Goal: Transaction & Acquisition: Purchase product/service

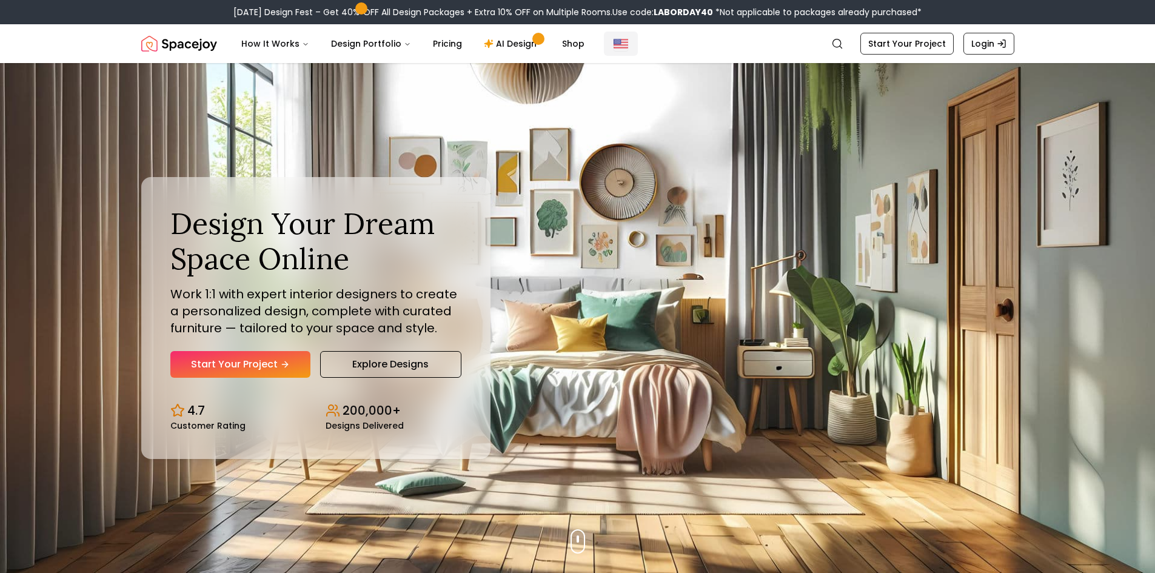
click at [617, 44] on img "Global" at bounding box center [620, 43] width 15 height 15
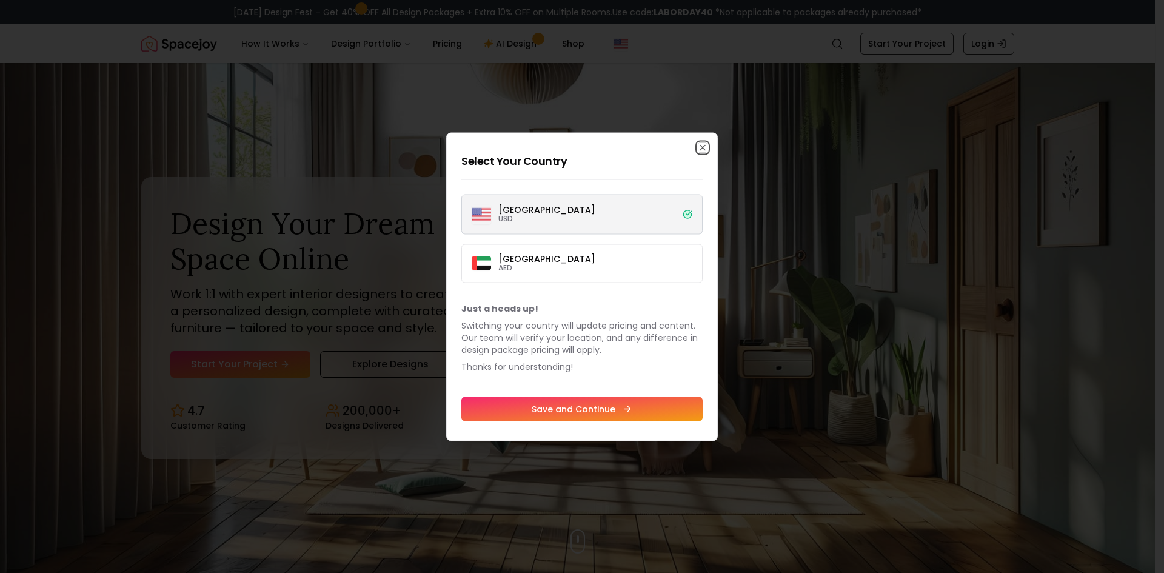
drag, startPoint x: 706, startPoint y: 150, endPoint x: 647, endPoint y: 101, distance: 76.6
click at [705, 150] on icon "button" at bounding box center [703, 147] width 10 height 10
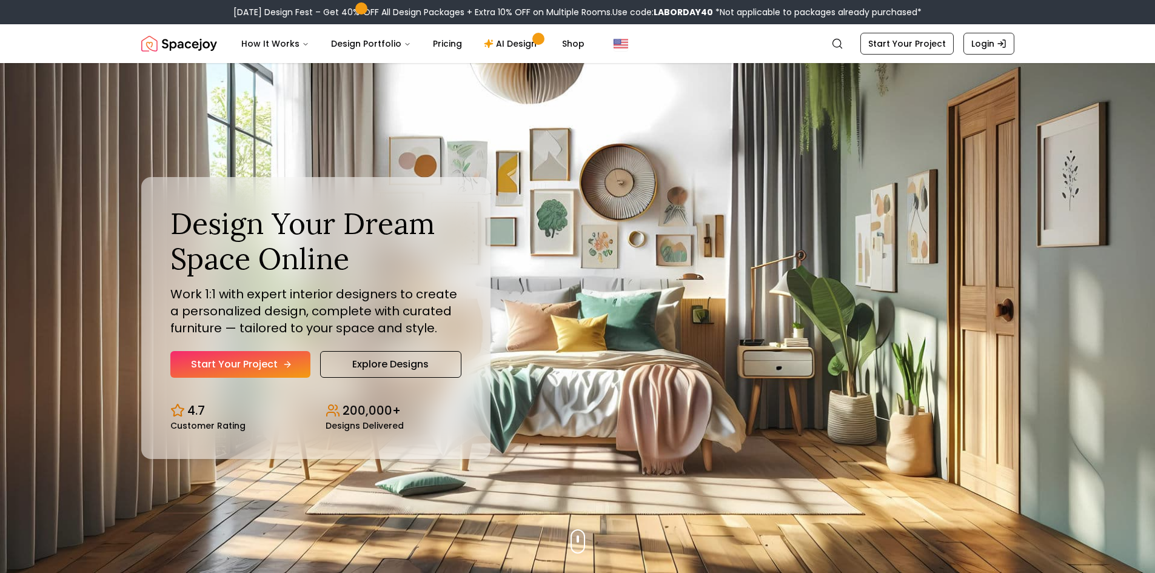
click at [269, 369] on link "Start Your Project" at bounding box center [240, 364] width 140 height 27
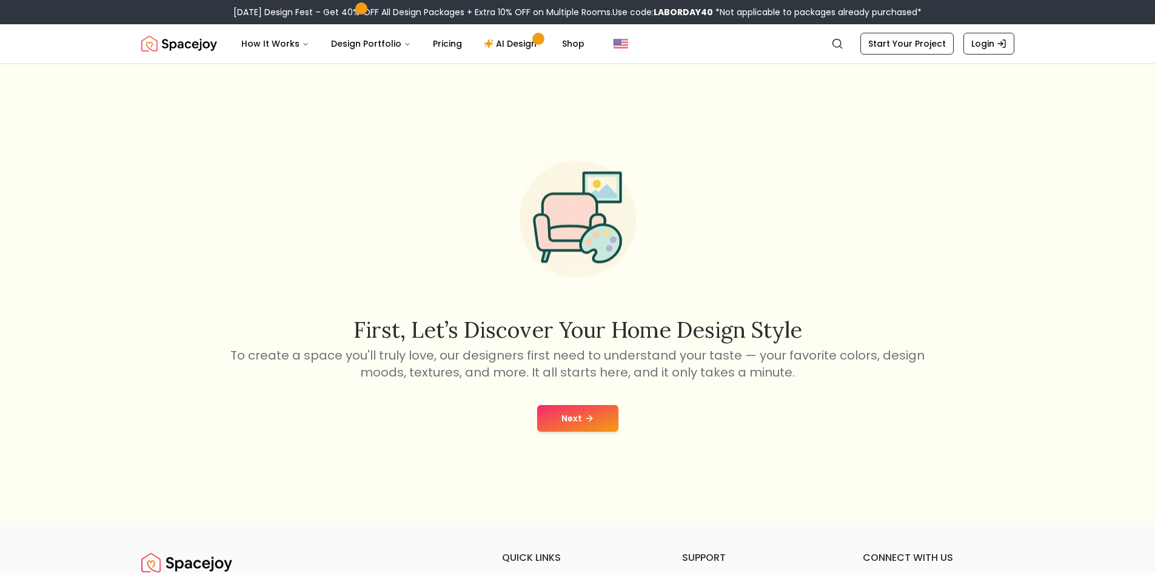
click at [579, 424] on button "Next" at bounding box center [577, 418] width 81 height 27
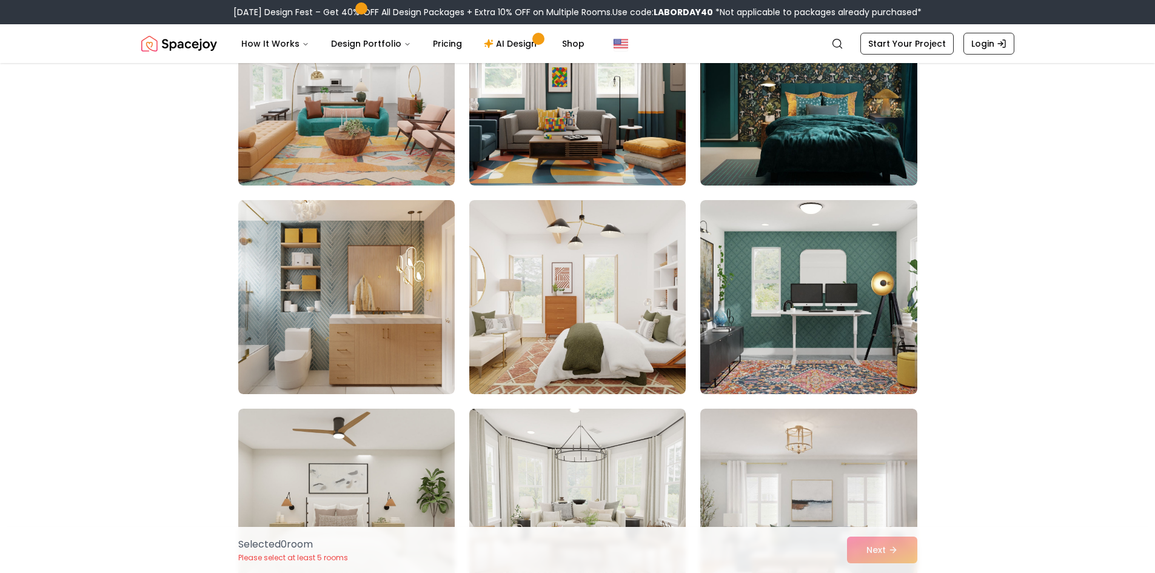
scroll to position [242, 0]
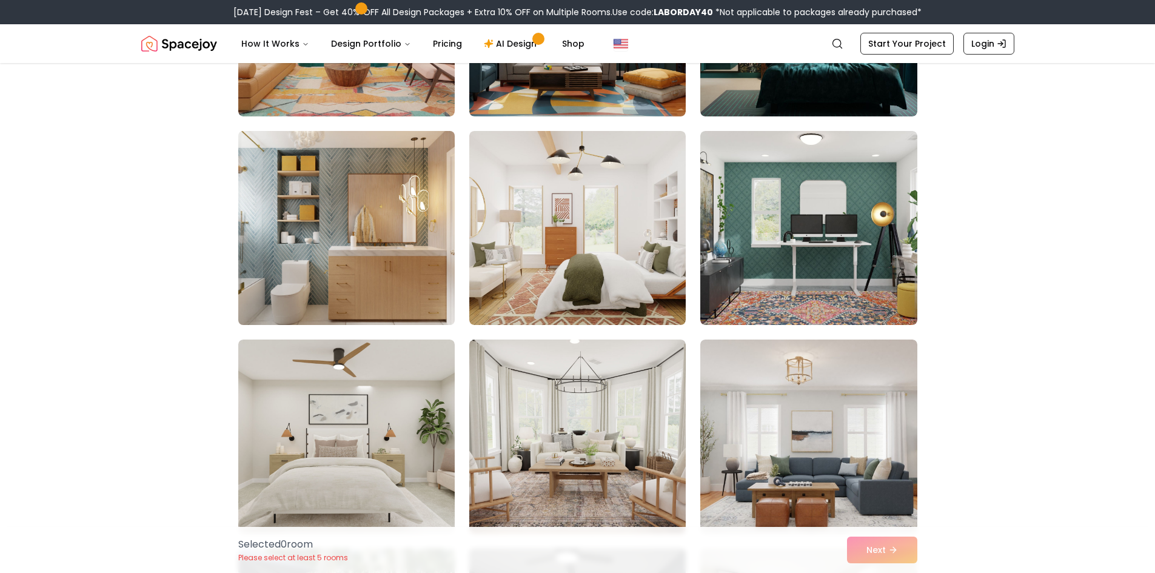
click at [339, 218] on img at bounding box center [346, 228] width 227 height 204
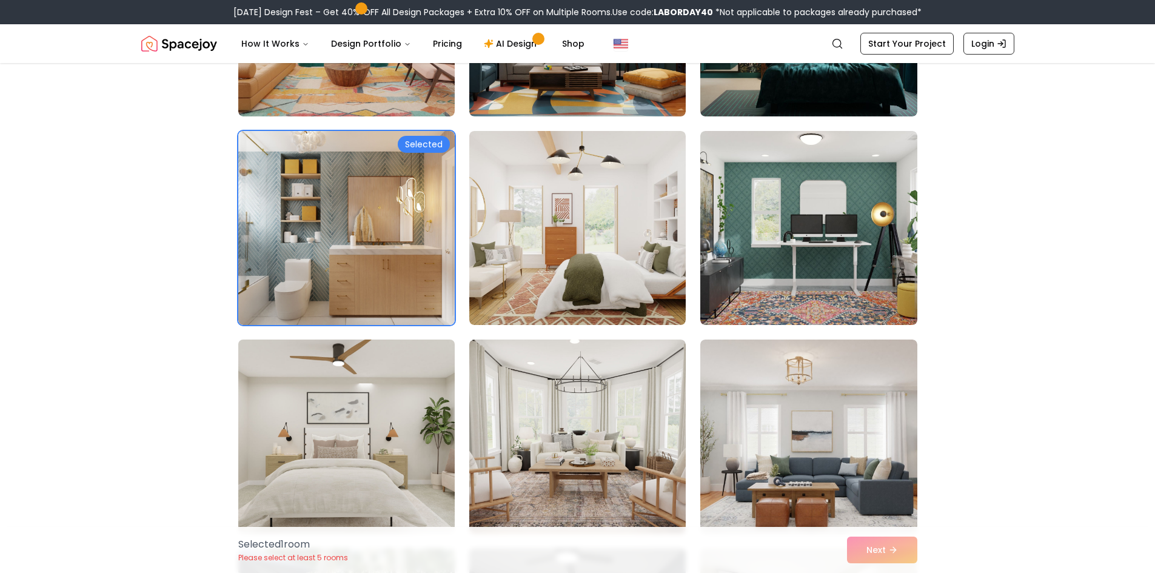
click at [347, 410] on img at bounding box center [346, 437] width 227 height 204
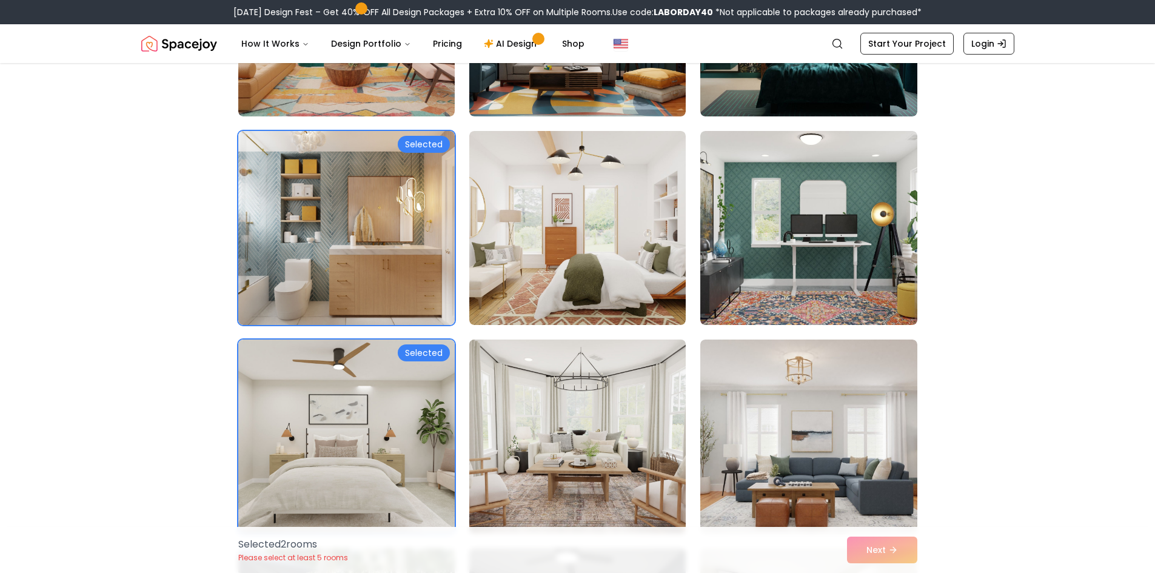
click at [581, 444] on img at bounding box center [577, 437] width 227 height 204
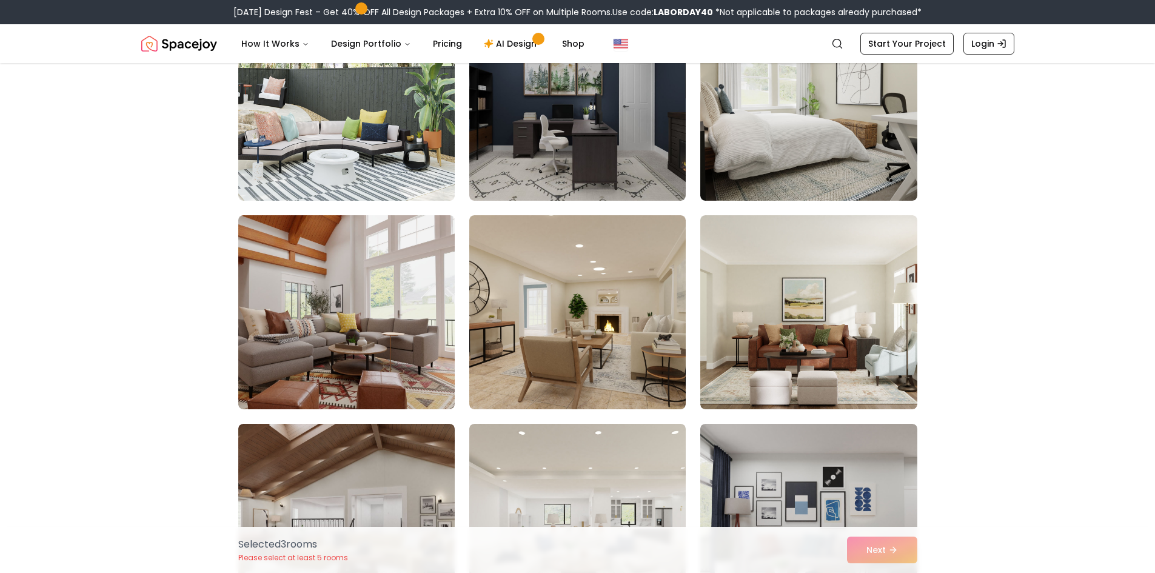
scroll to position [849, 0]
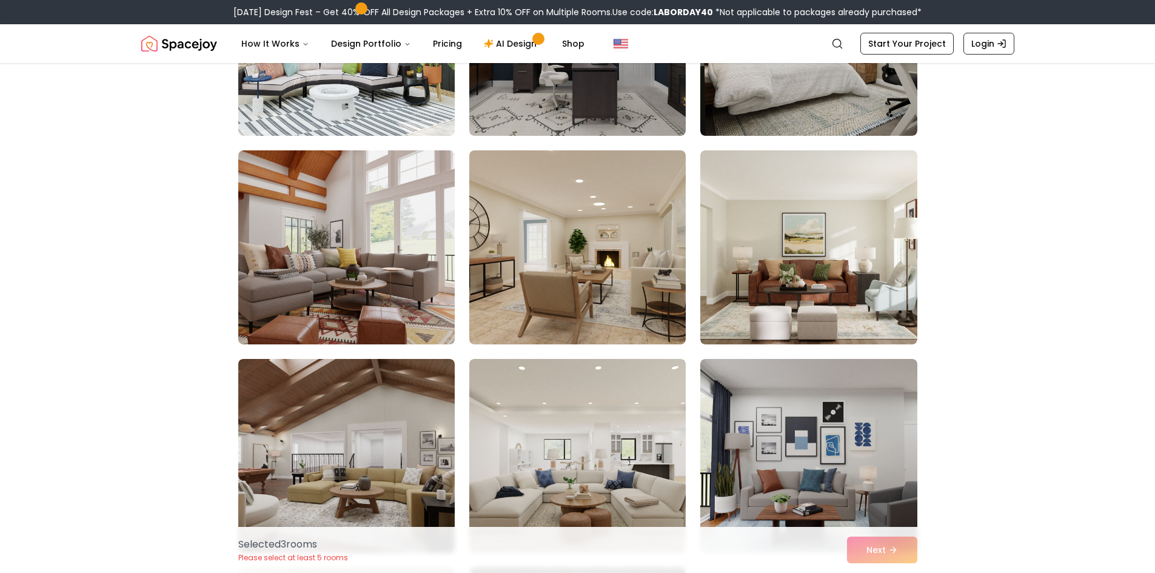
click at [581, 444] on img at bounding box center [577, 456] width 216 height 194
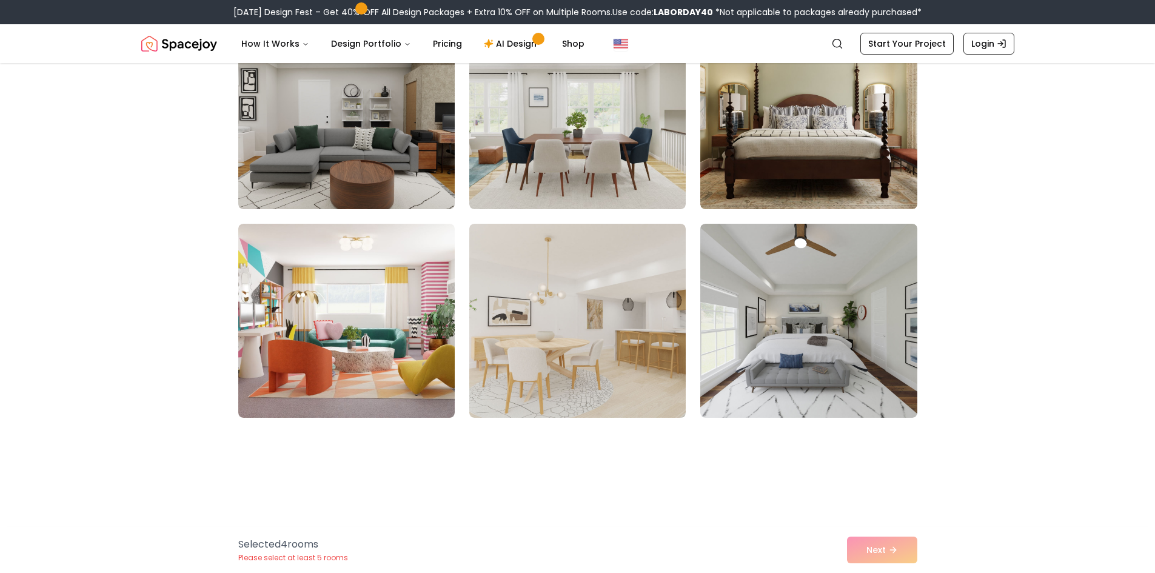
scroll to position [1819, 0]
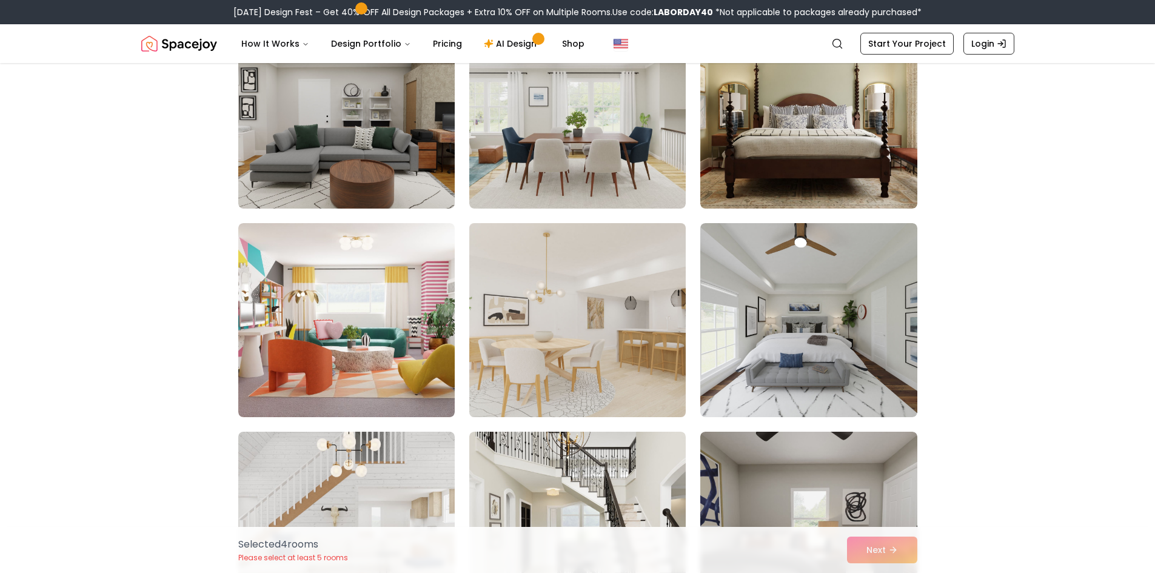
click at [570, 364] on img at bounding box center [577, 320] width 227 height 204
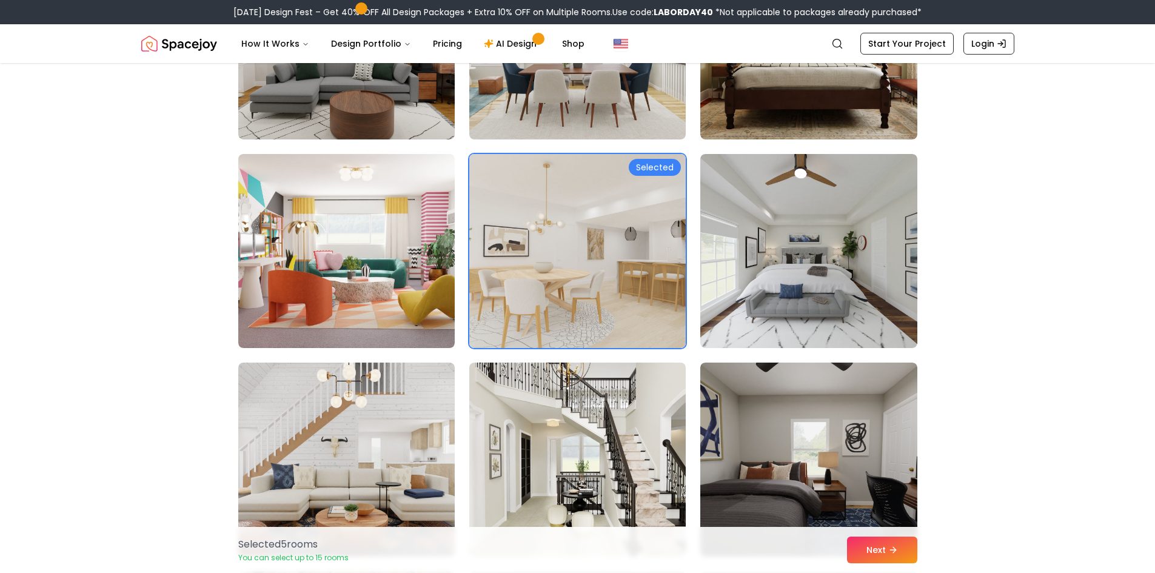
scroll to position [2000, 0]
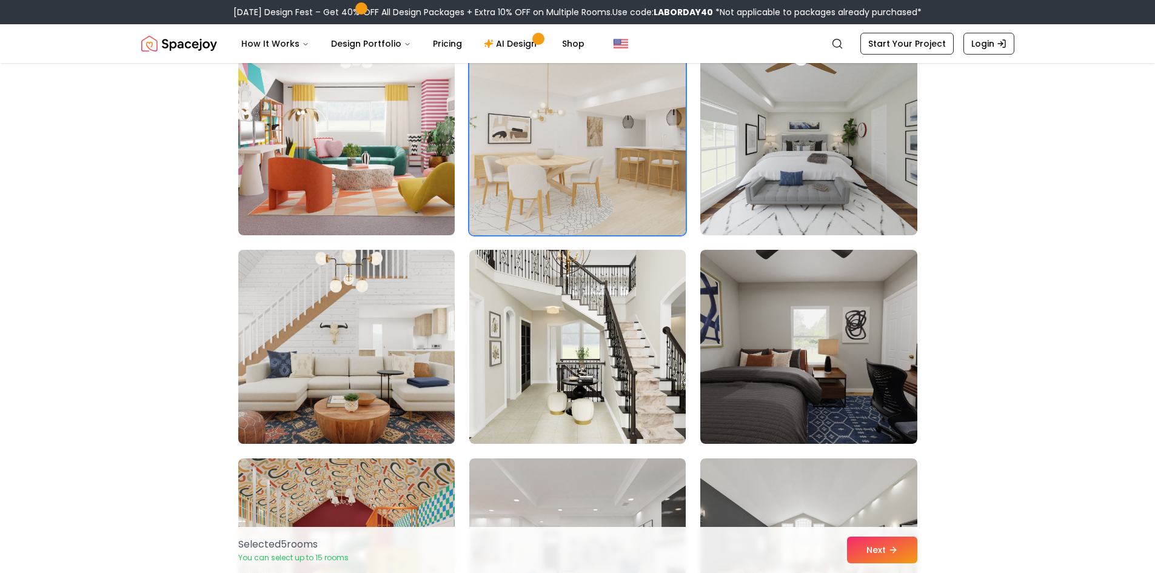
click at [322, 325] on img at bounding box center [346, 347] width 227 height 204
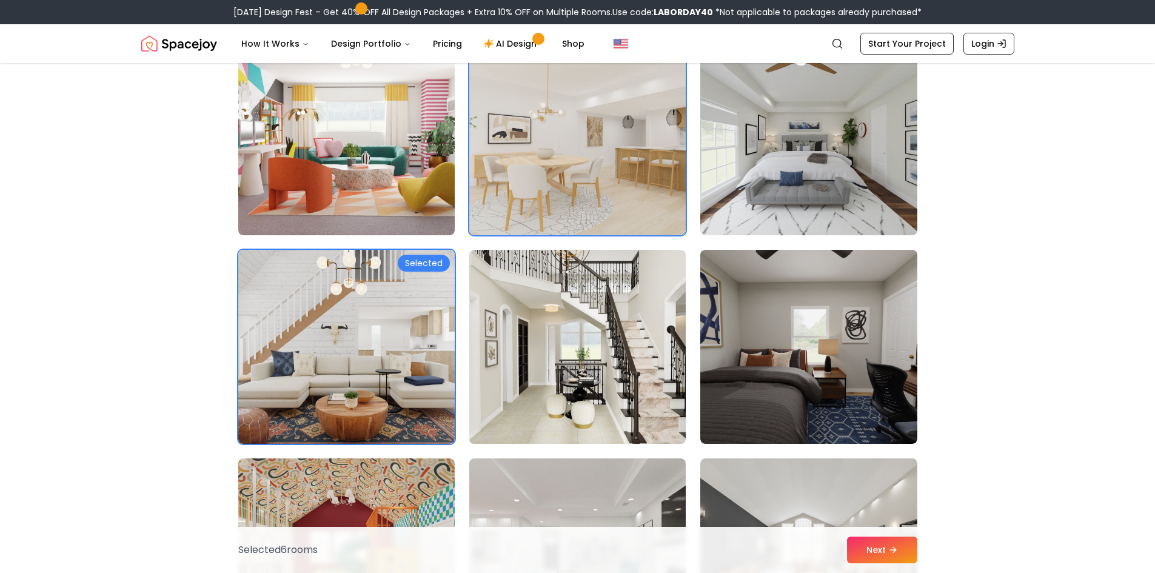
click at [580, 403] on img at bounding box center [577, 347] width 227 height 204
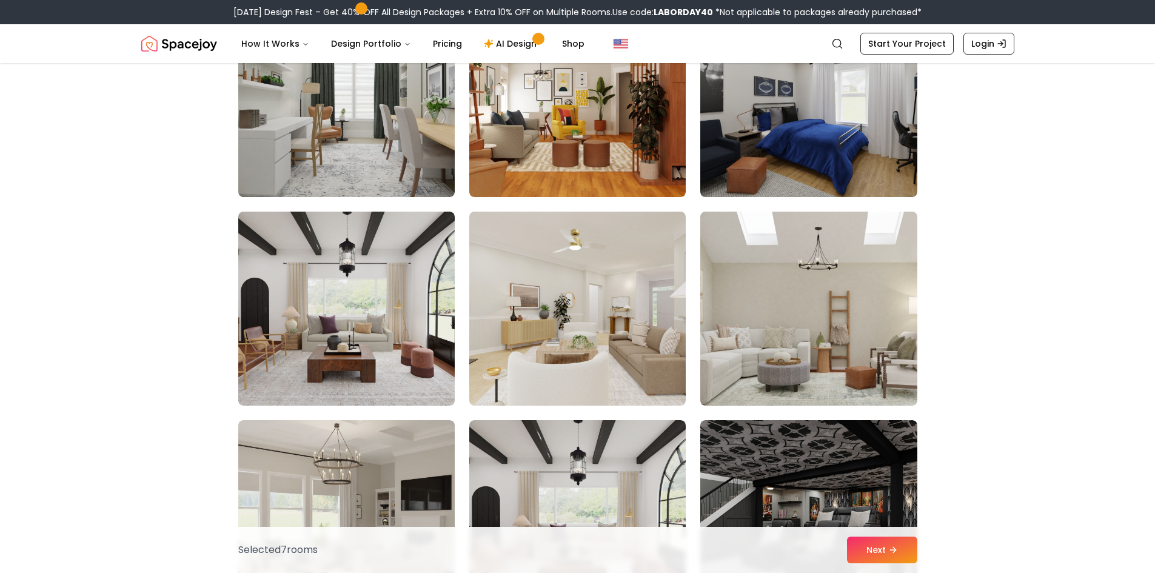
scroll to position [2667, 0]
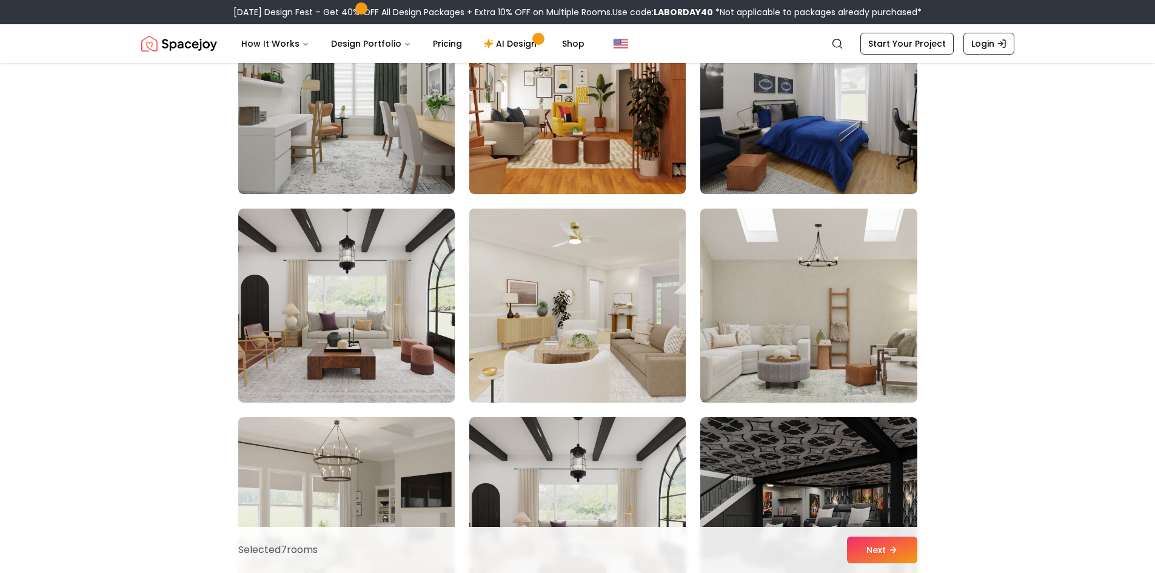
click at [584, 316] on img at bounding box center [577, 306] width 227 height 204
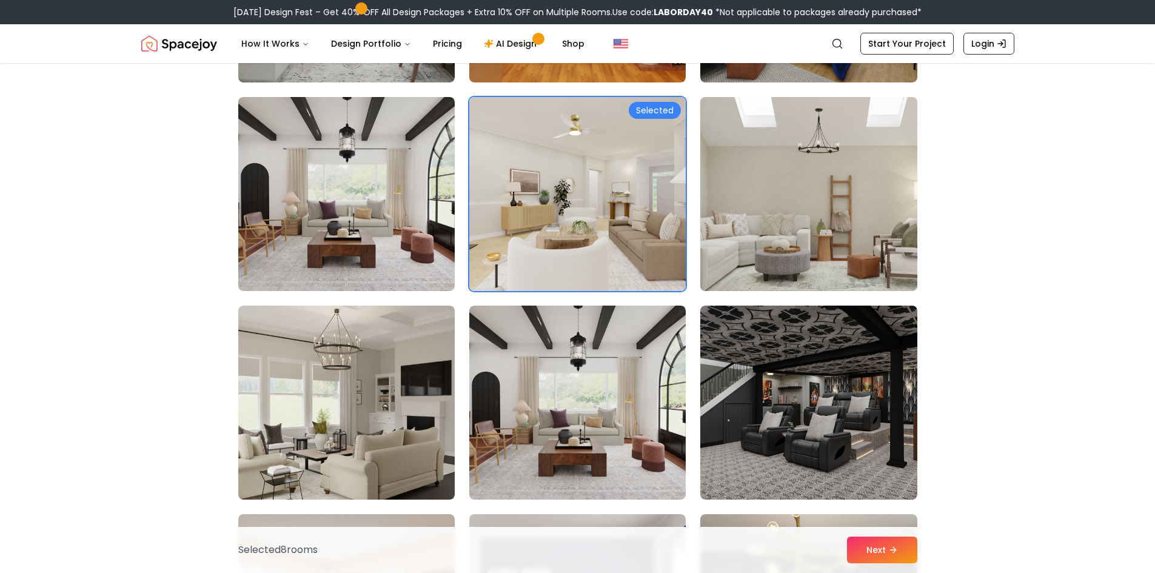
scroll to position [2789, 0]
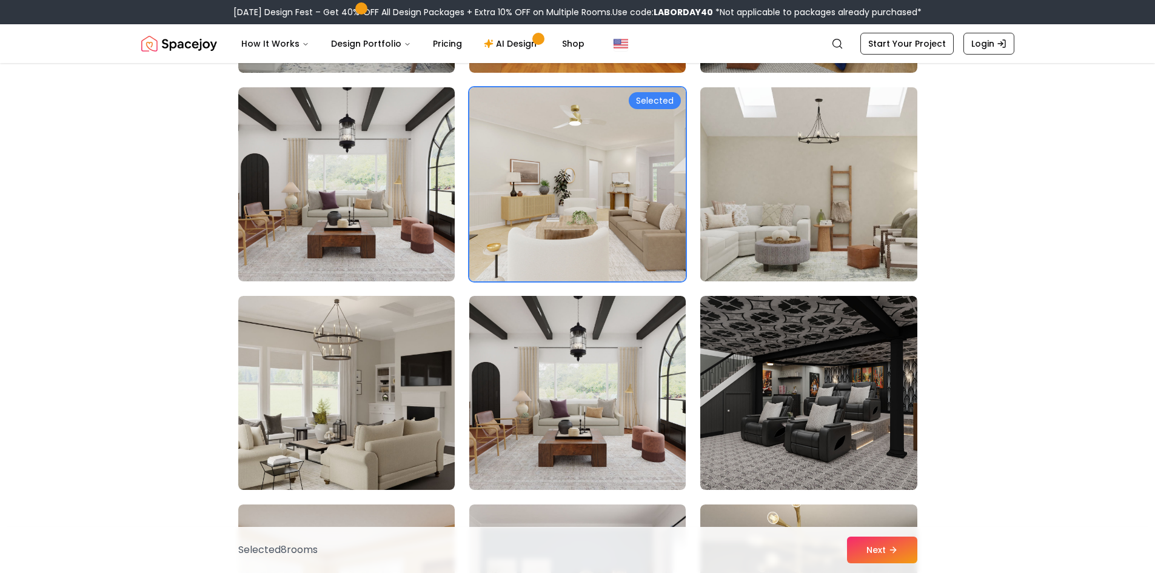
click at [787, 218] on img at bounding box center [808, 184] width 227 height 204
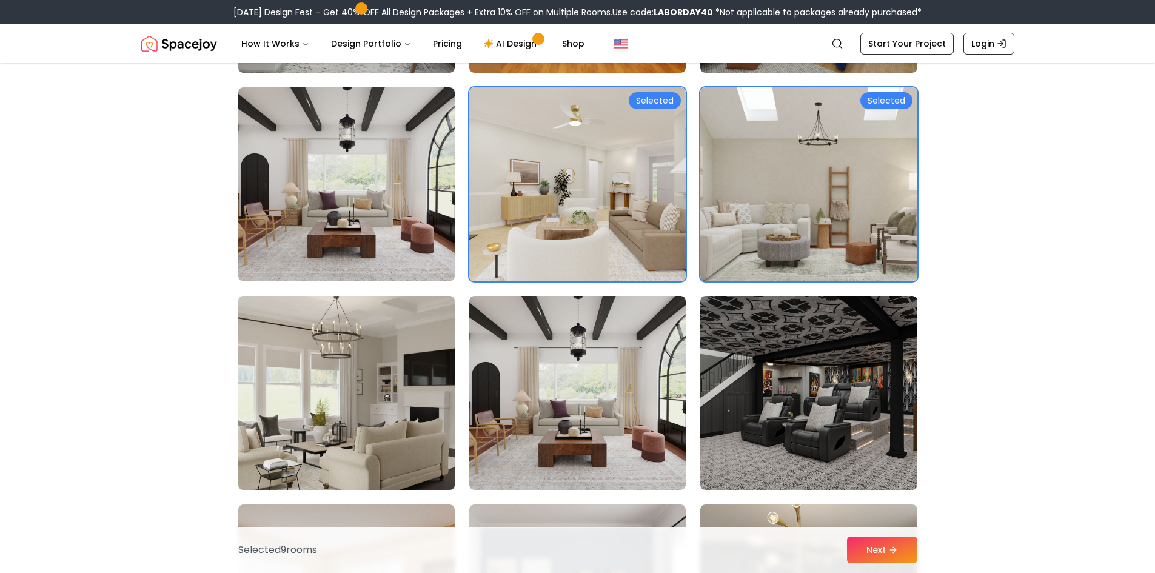
click at [396, 383] on img at bounding box center [346, 393] width 227 height 204
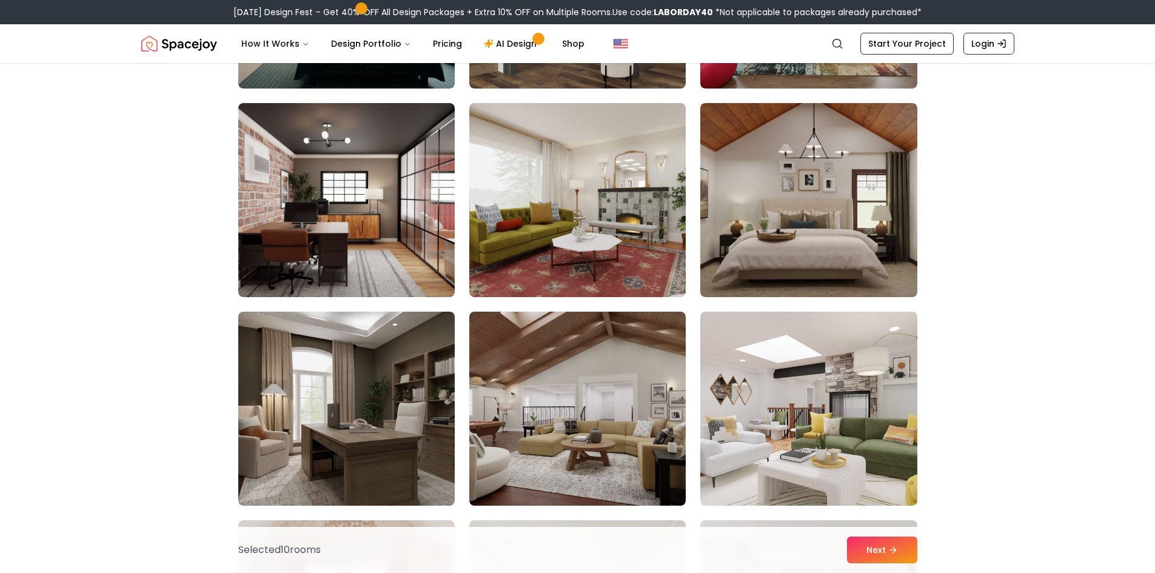
scroll to position [4122, 0]
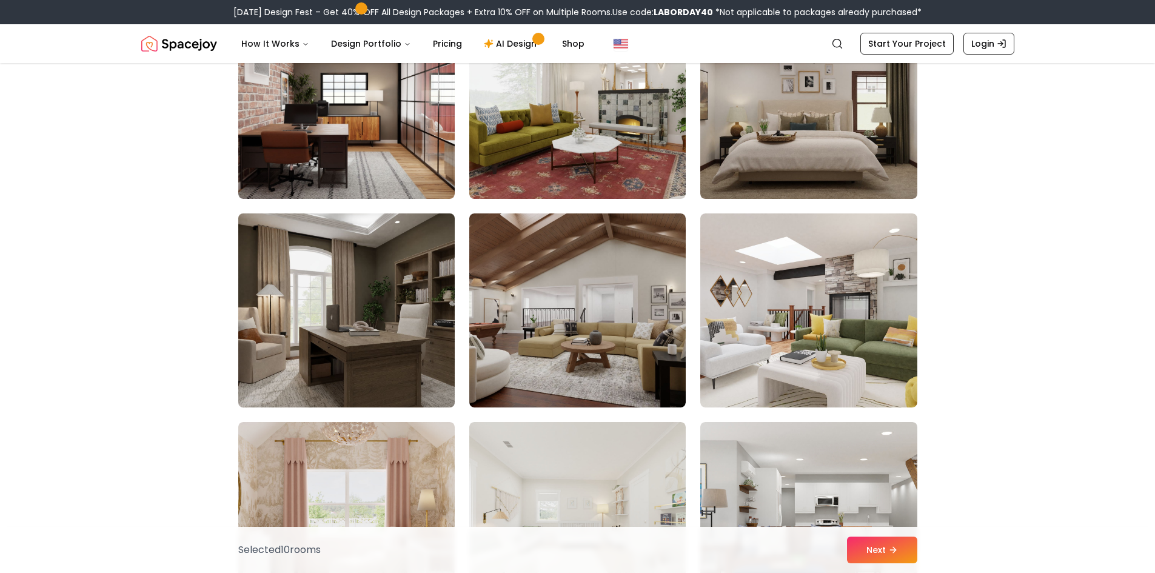
click at [362, 310] on img at bounding box center [346, 311] width 227 height 204
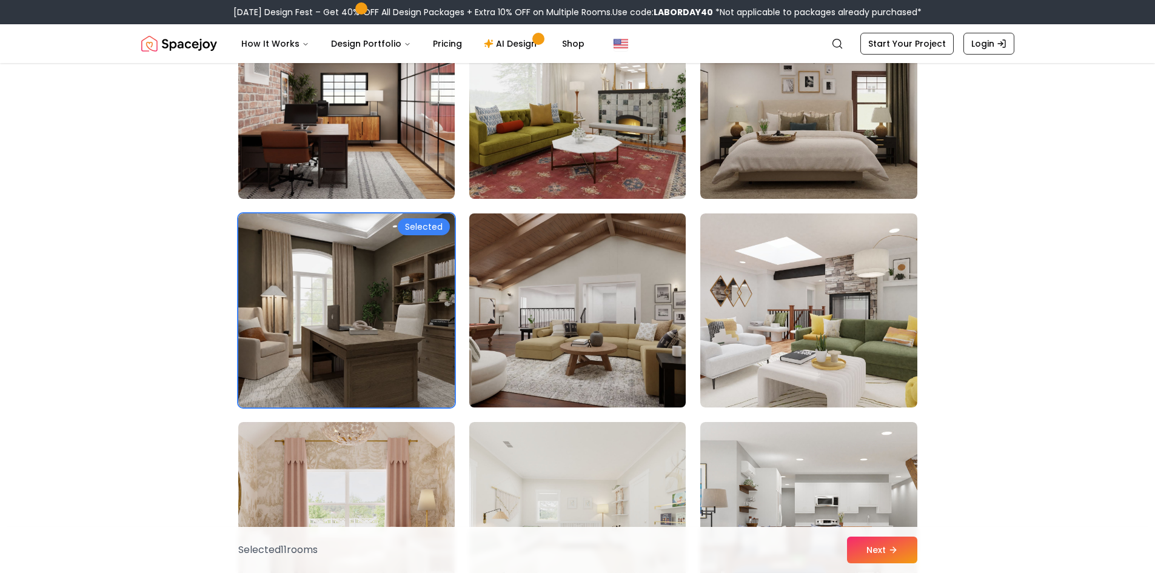
scroll to position [4304, 0]
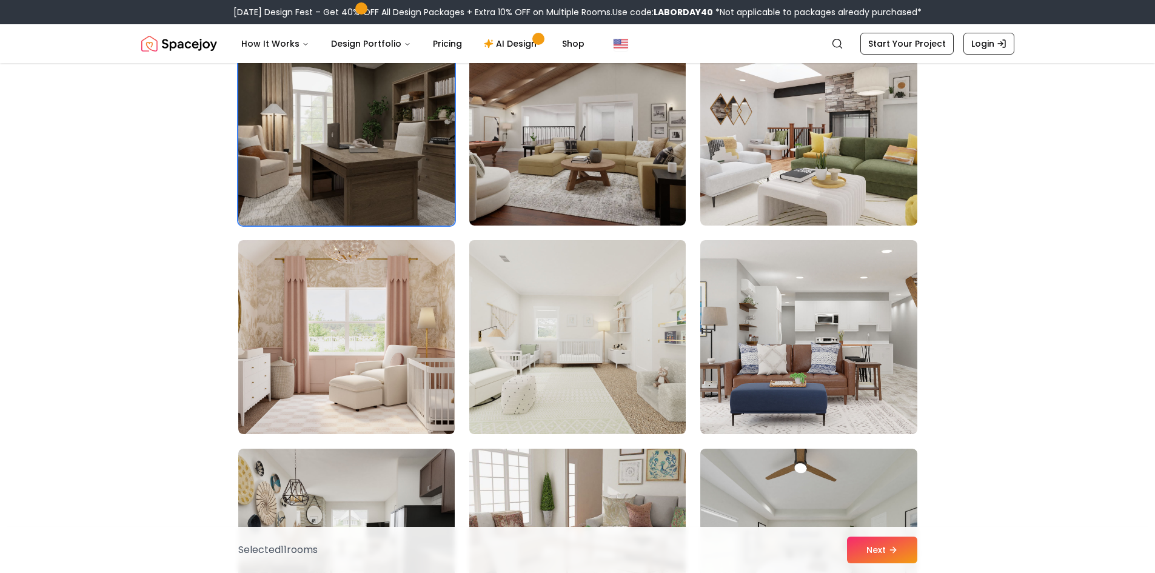
click at [543, 368] on img at bounding box center [577, 337] width 227 height 204
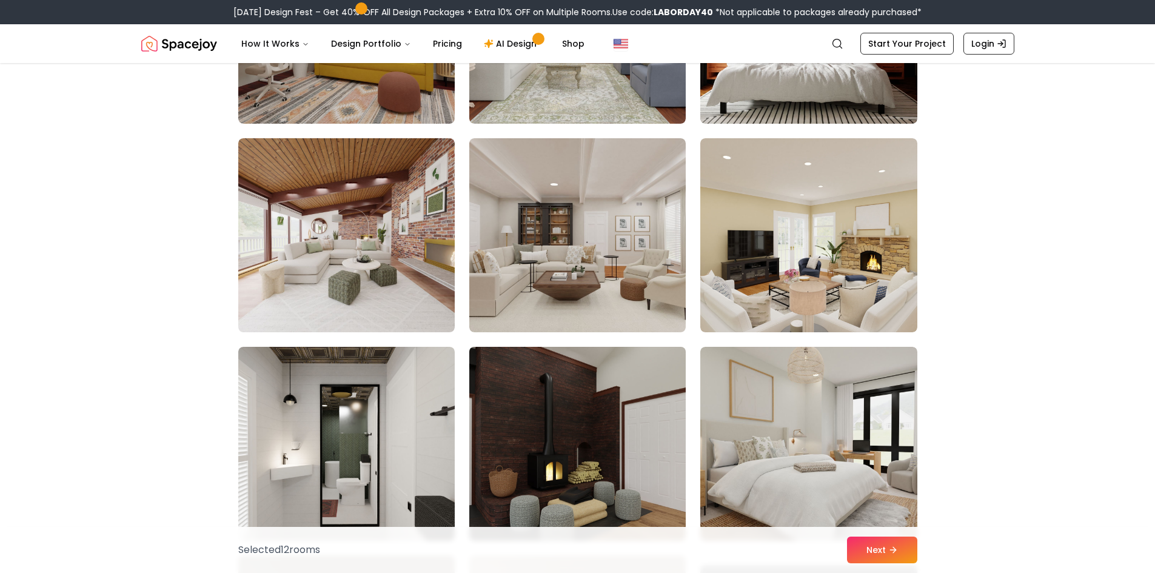
scroll to position [5213, 0]
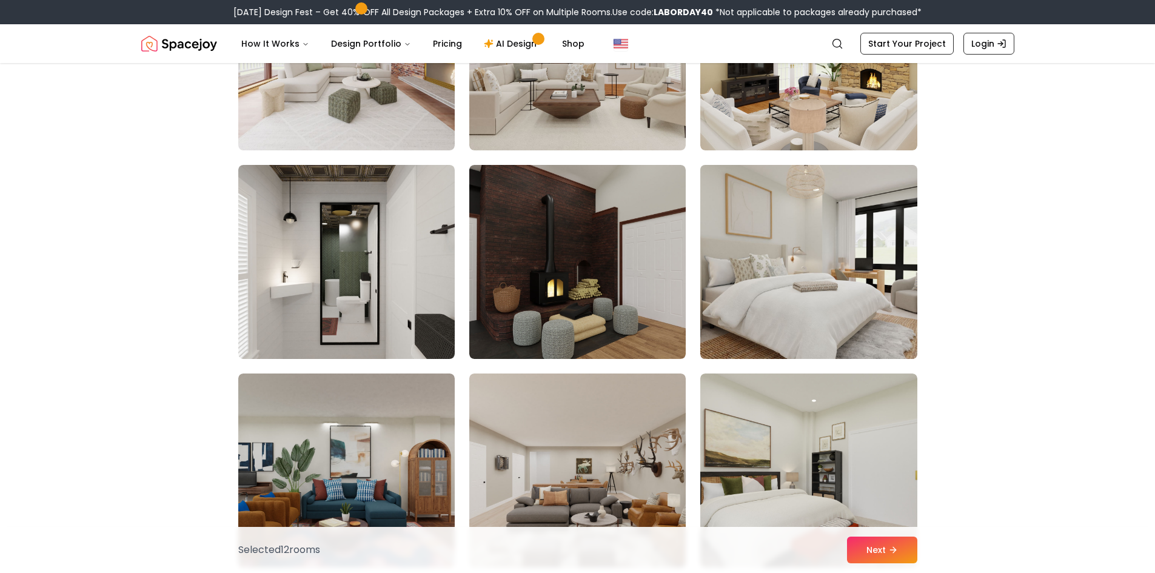
click at [854, 317] on img at bounding box center [808, 262] width 227 height 204
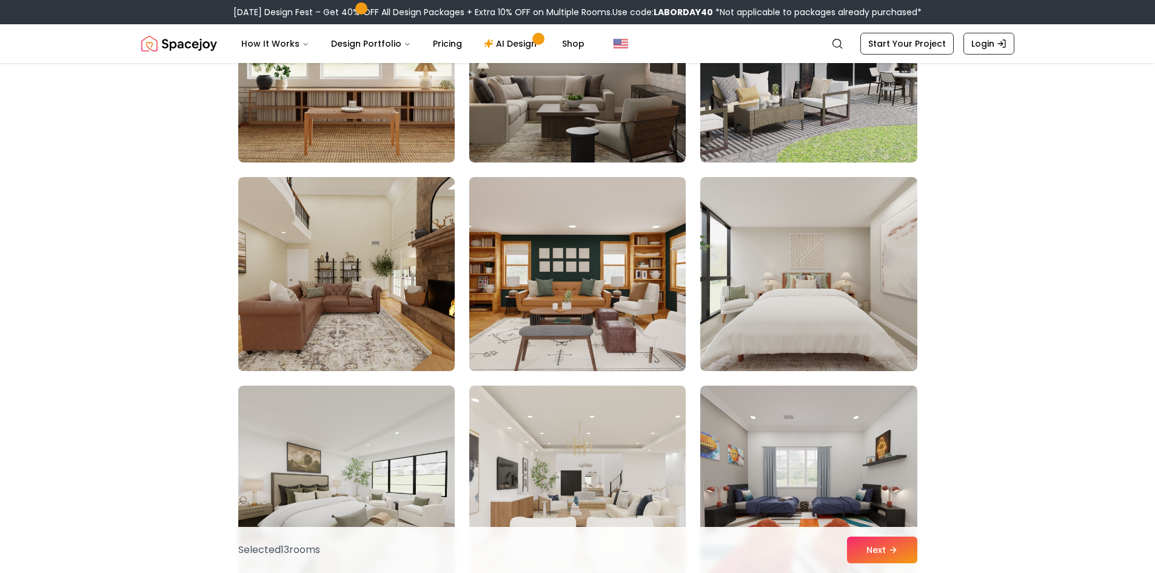
scroll to position [6365, 0]
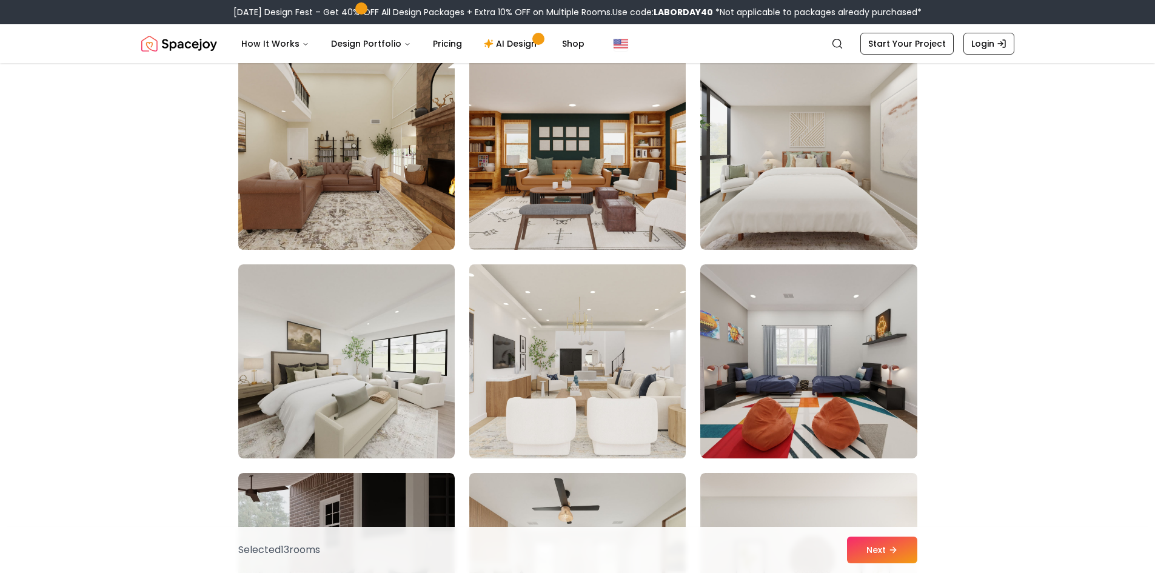
drag, startPoint x: 590, startPoint y: 365, endPoint x: 562, endPoint y: 362, distance: 28.0
click at [590, 366] on img at bounding box center [577, 361] width 227 height 204
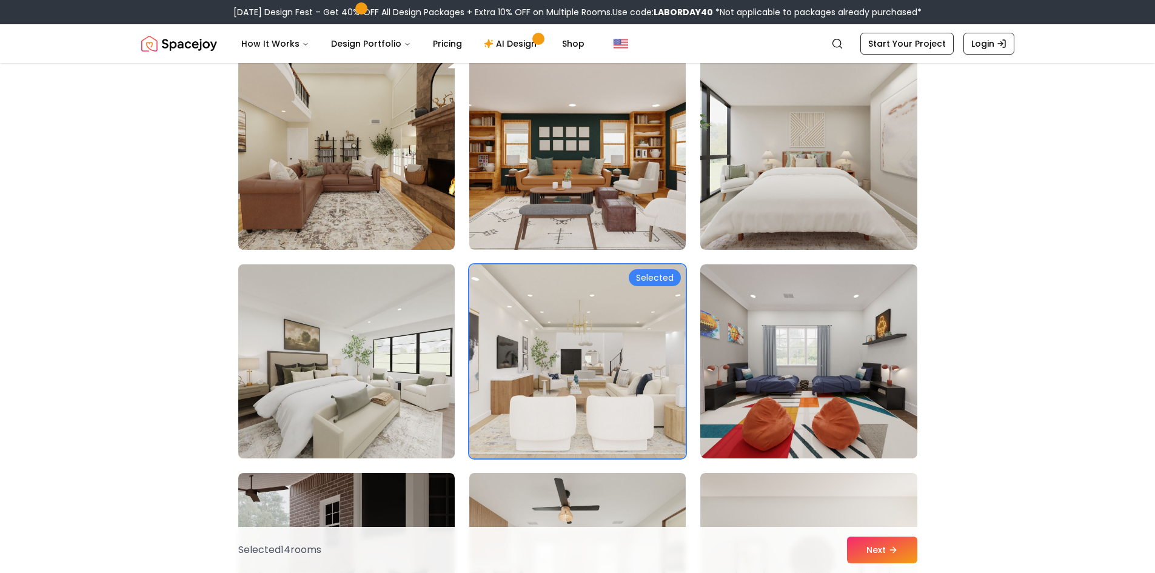
click at [329, 355] on img at bounding box center [346, 361] width 227 height 204
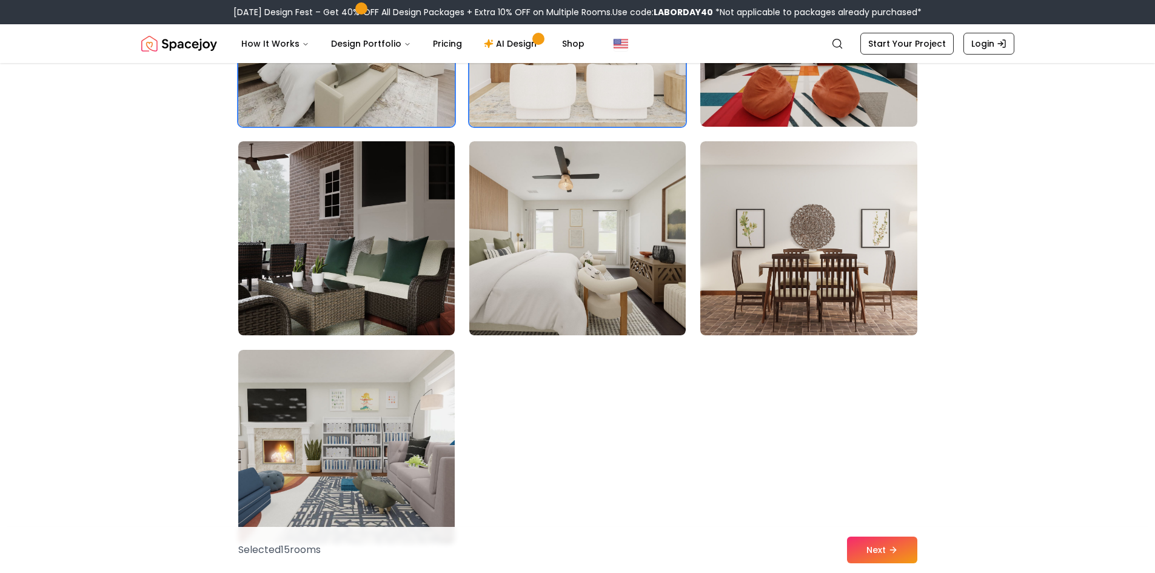
scroll to position [6789, 0]
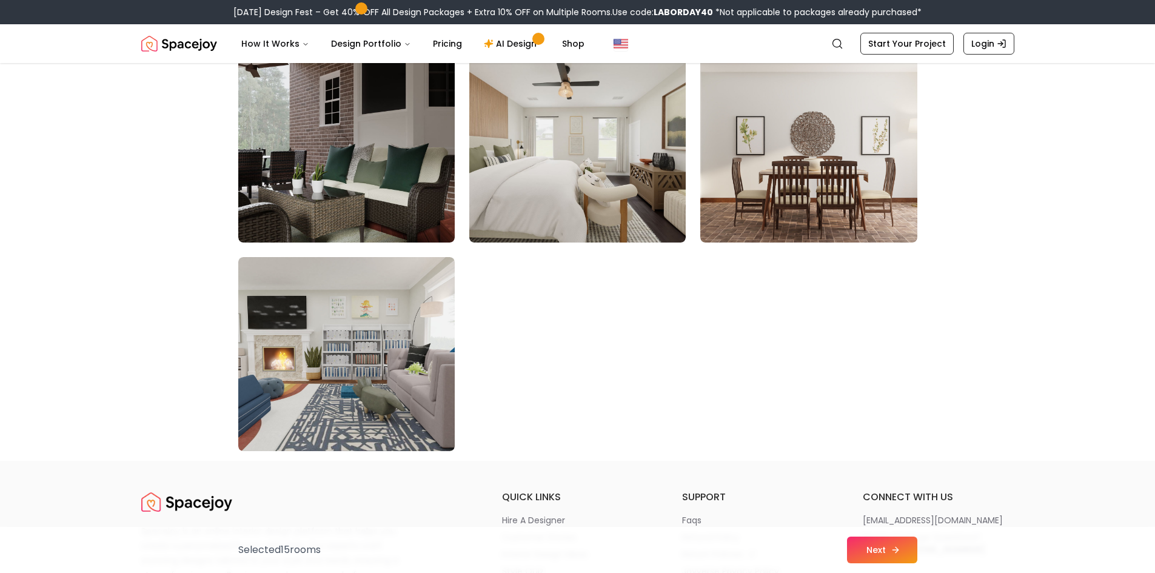
click at [887, 550] on button "Next" at bounding box center [882, 549] width 70 height 27
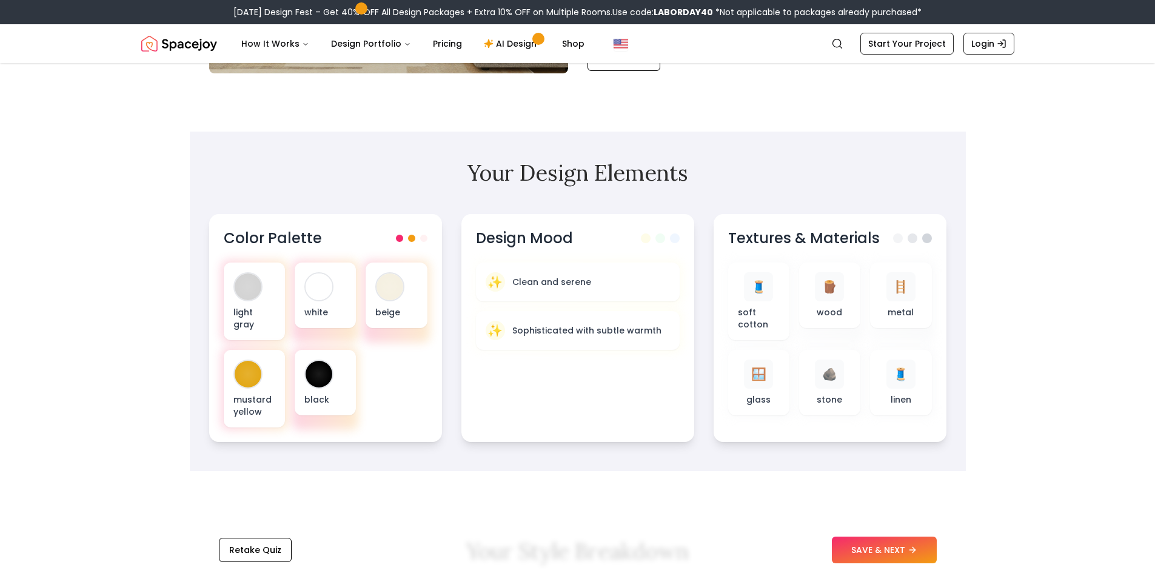
scroll to position [303, 0]
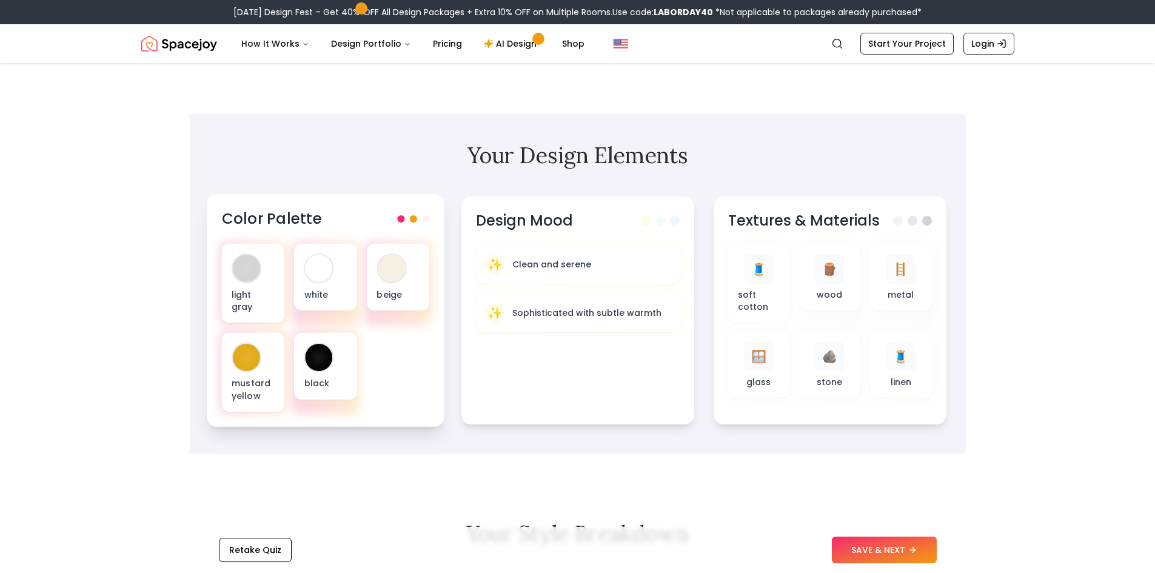
click at [410, 218] on span at bounding box center [412, 218] width 7 height 7
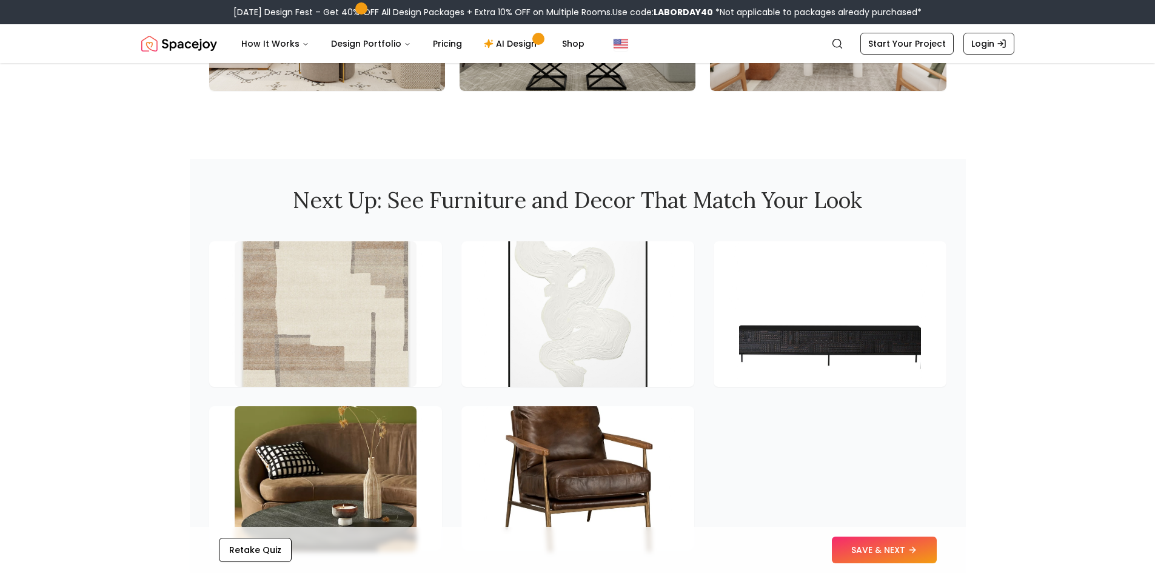
scroll to position [1637, 0]
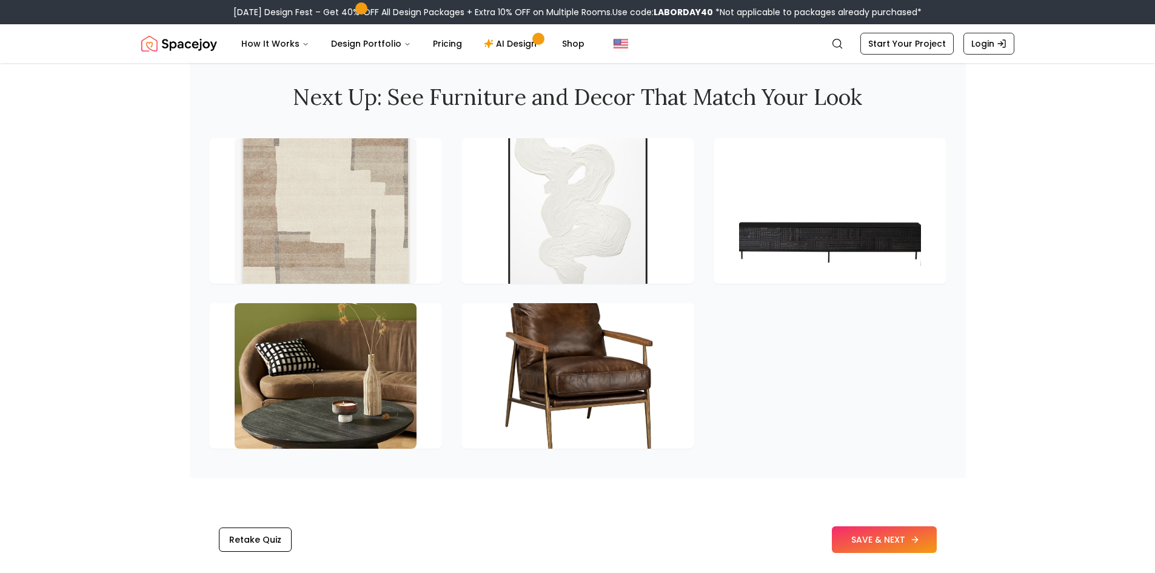
click at [900, 546] on button "SAVE & NEXT" at bounding box center [884, 539] width 105 height 27
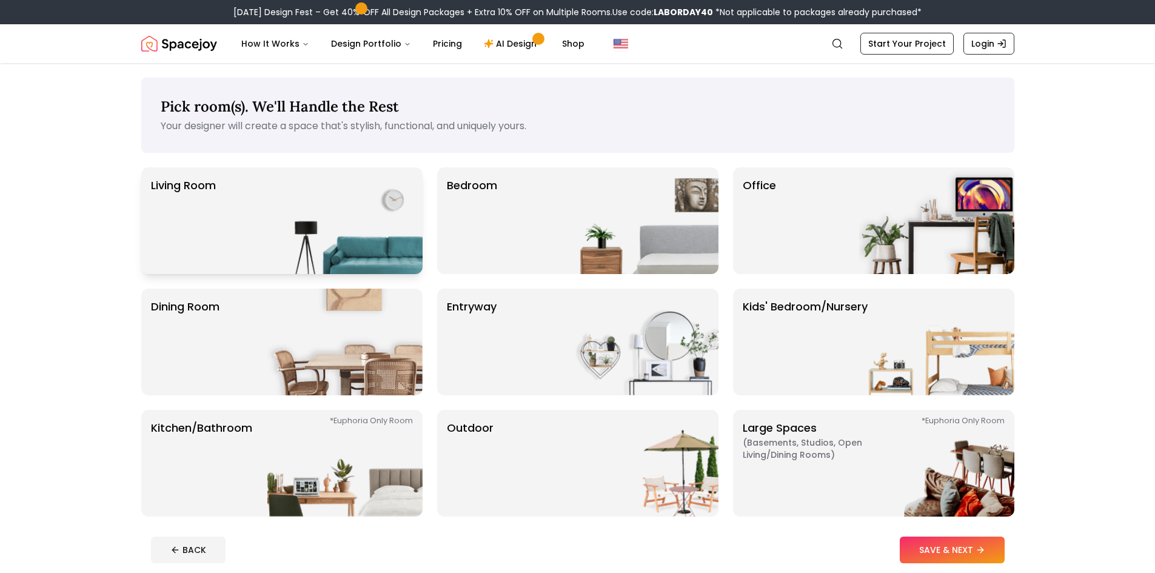
click at [275, 222] on img at bounding box center [344, 220] width 155 height 107
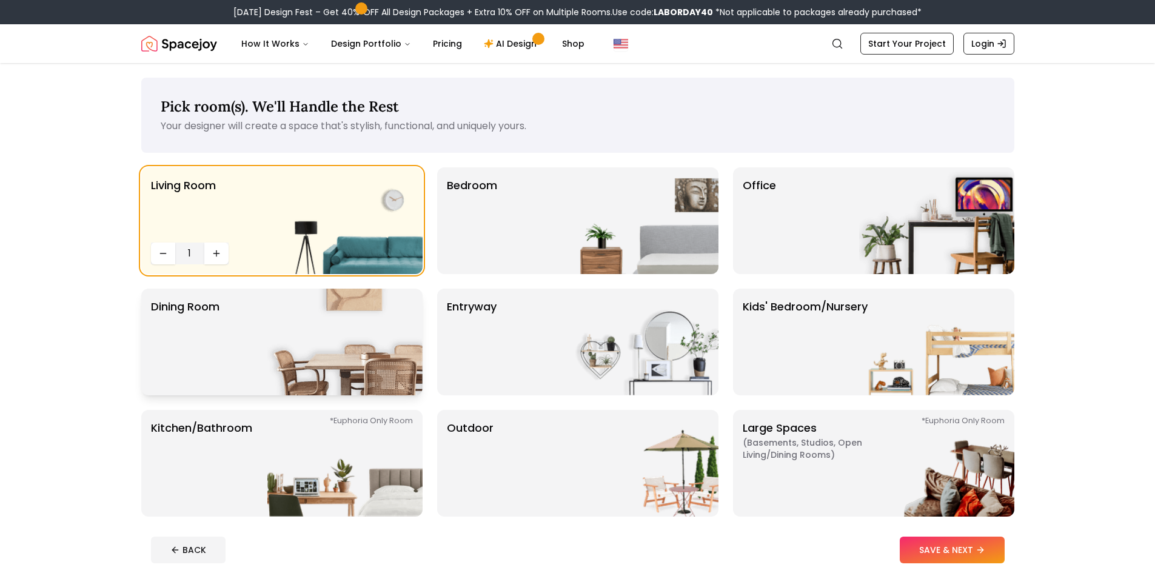
click at [269, 323] on img at bounding box center [344, 342] width 155 height 107
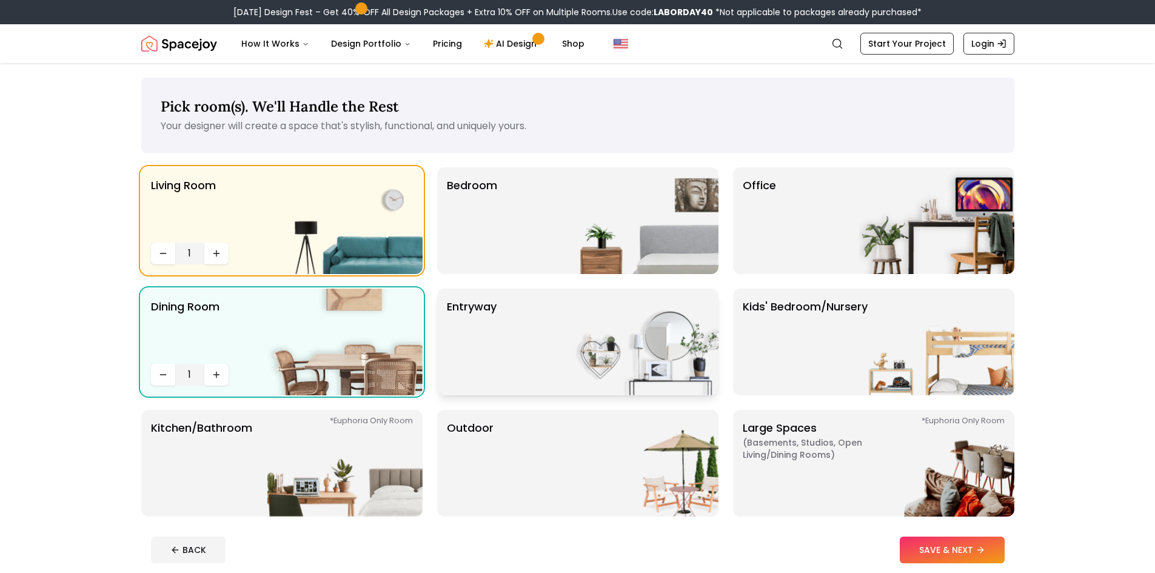
click at [571, 367] on img at bounding box center [640, 342] width 155 height 107
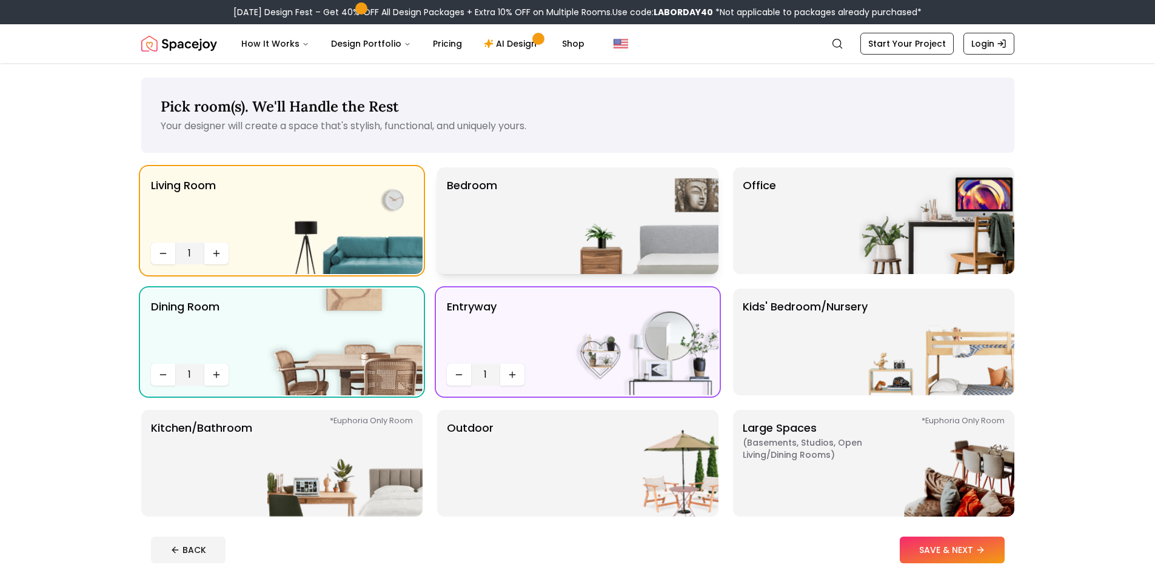
click at [535, 217] on div "Bedroom" at bounding box center [577, 220] width 281 height 107
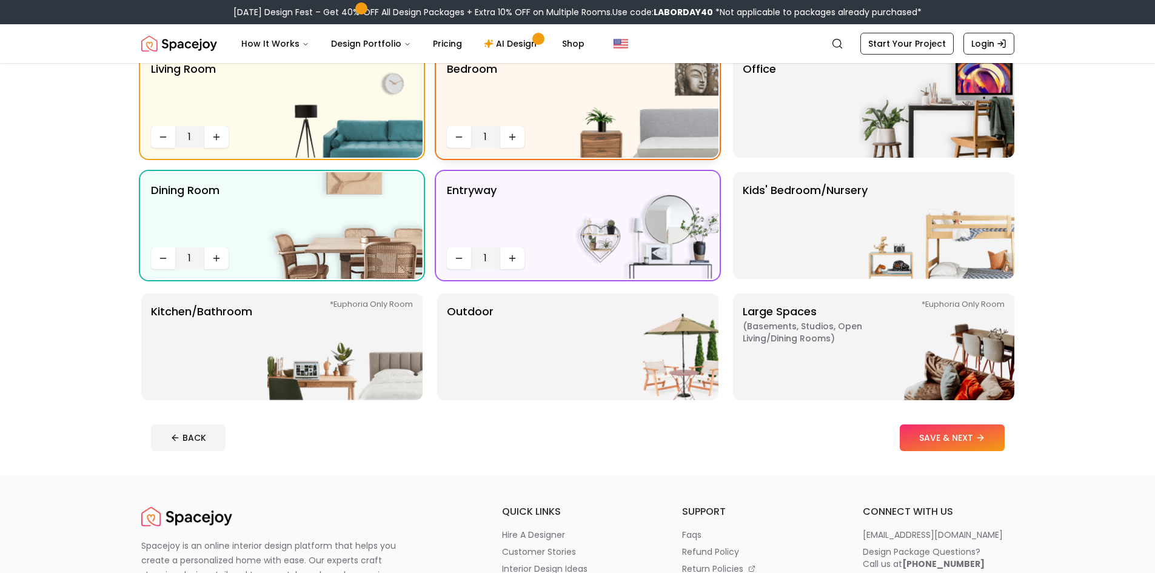
scroll to position [121, 0]
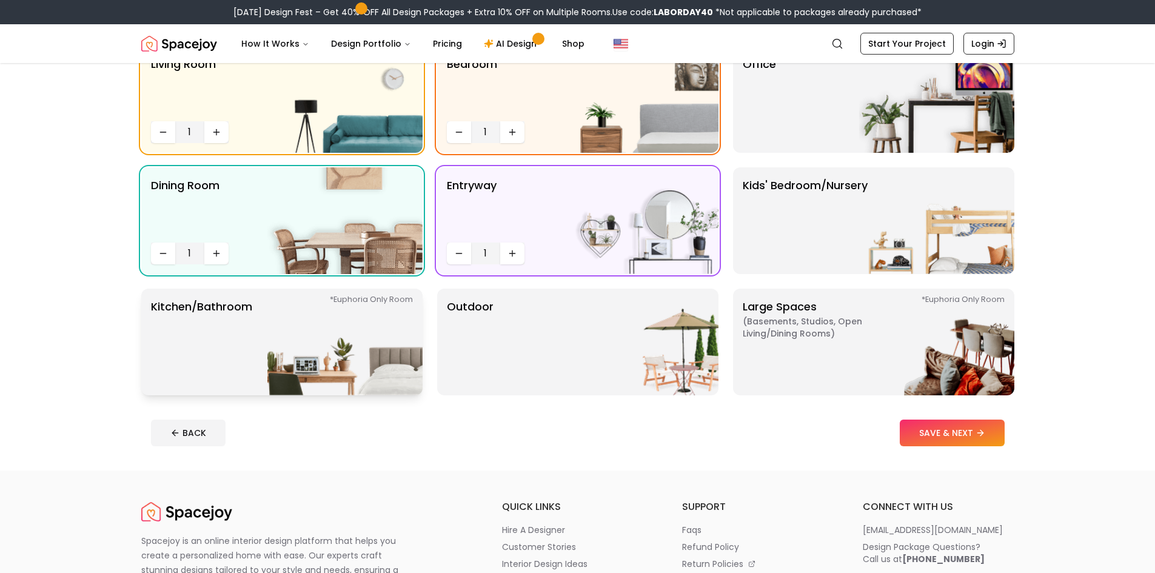
click at [272, 336] on img at bounding box center [344, 342] width 155 height 107
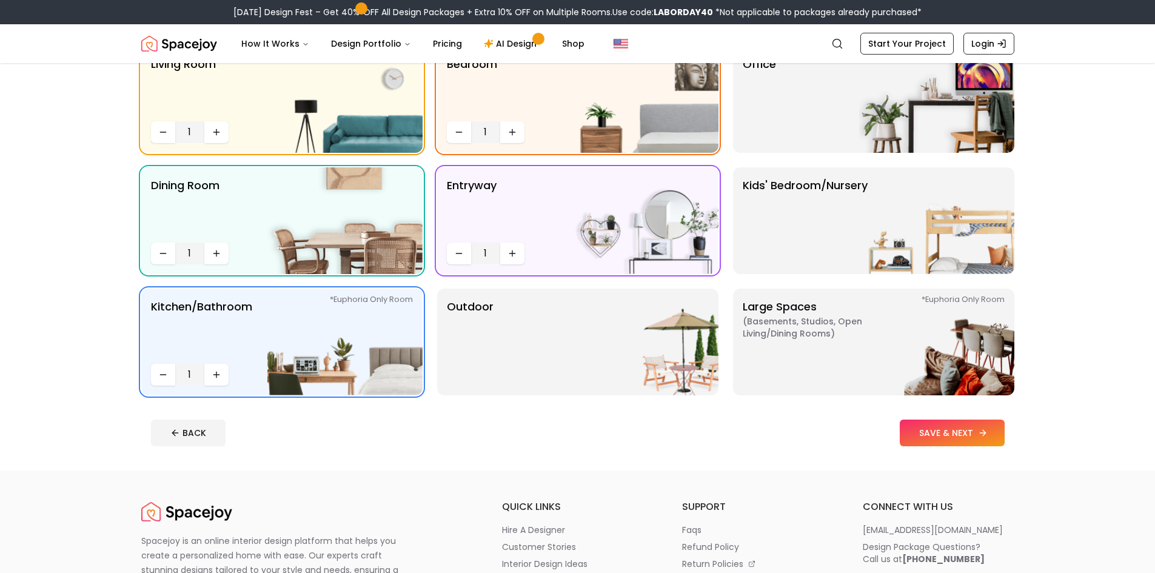
click at [980, 430] on icon at bounding box center [983, 433] width 10 height 10
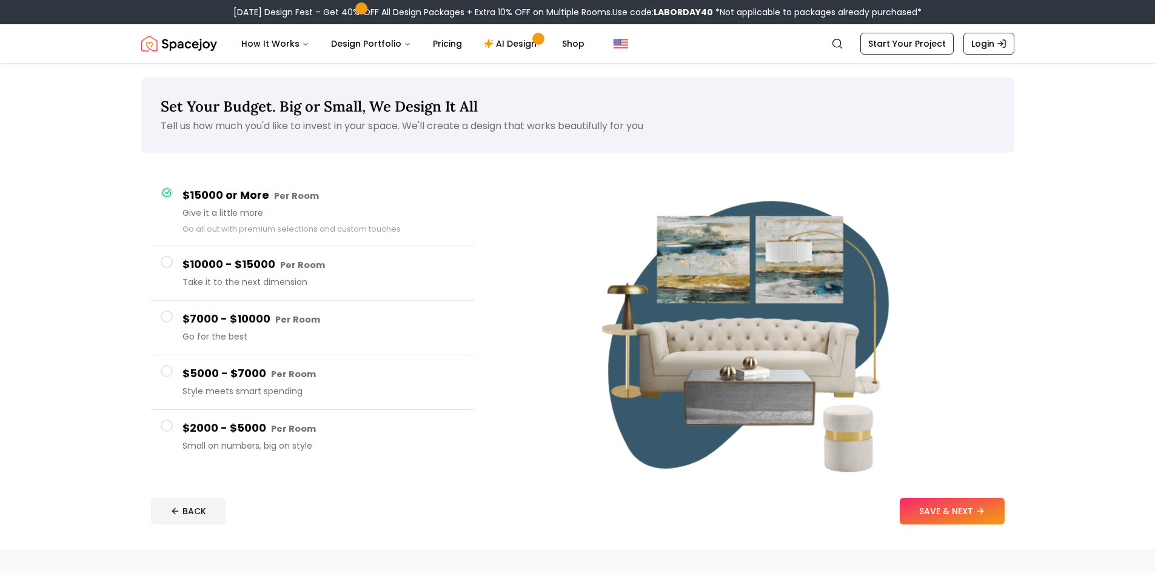
click at [234, 440] on span "Small on numbers, big on style" at bounding box center [323, 445] width 282 height 12
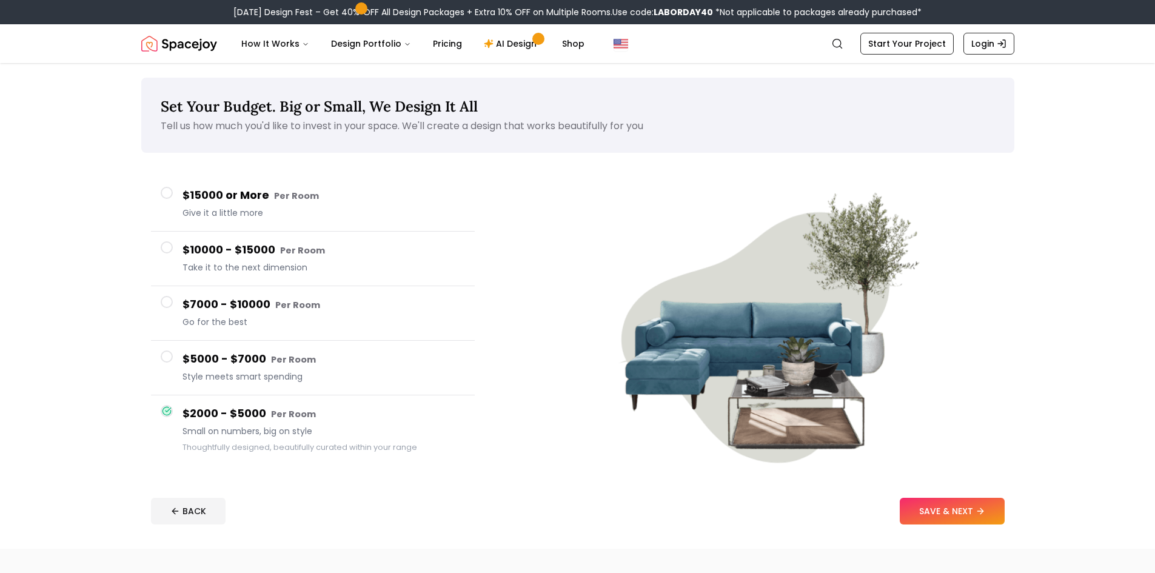
click at [236, 361] on h4 "$5000 - $7000 Per Room" at bounding box center [323, 359] width 282 height 18
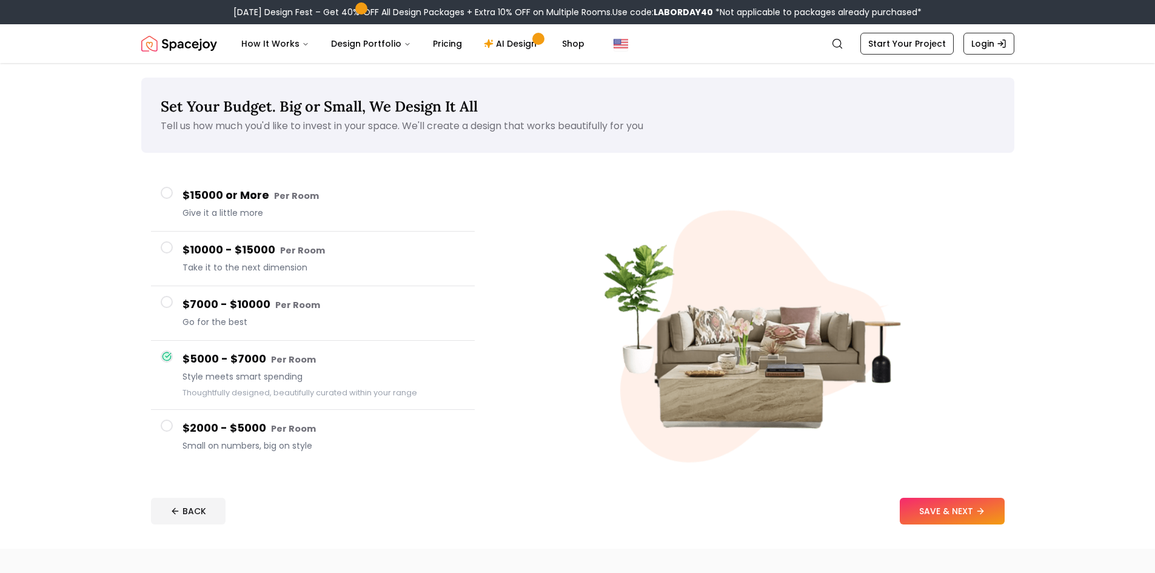
click at [244, 439] on span "Small on numbers, big on style" at bounding box center [323, 445] width 282 height 12
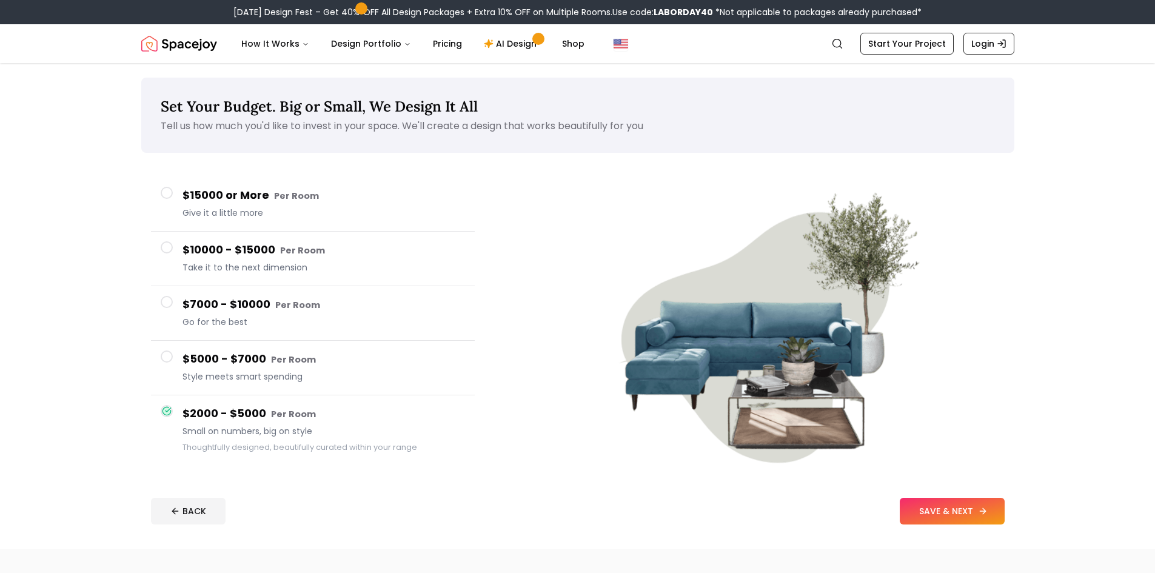
click at [960, 506] on button "SAVE & NEXT" at bounding box center [952, 511] width 105 height 27
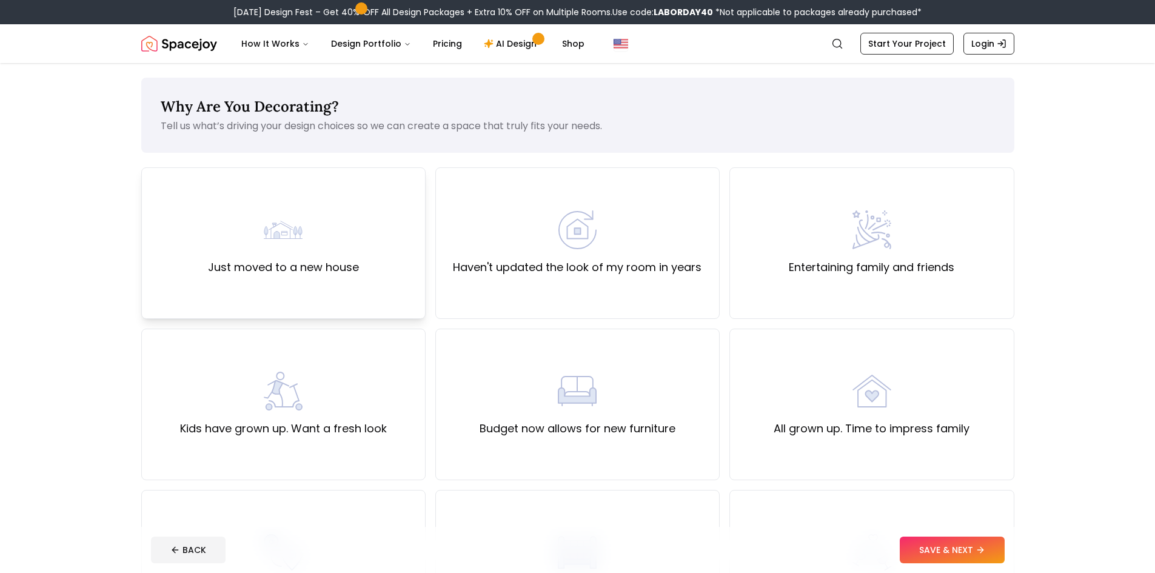
click at [260, 252] on div "Just moved to a new house" at bounding box center [283, 242] width 151 height 65
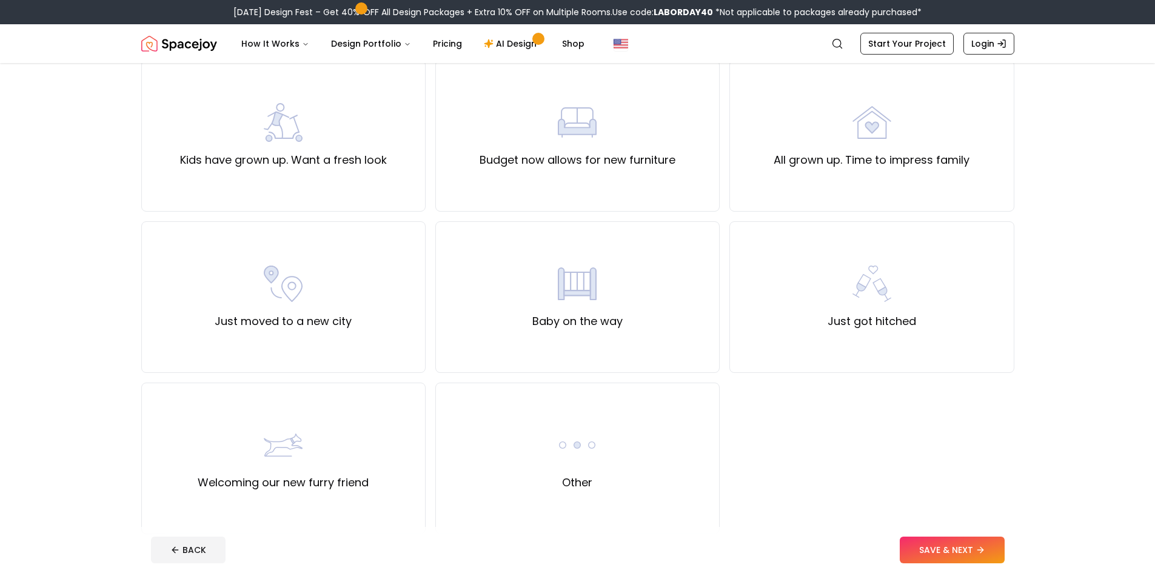
scroll to position [303, 0]
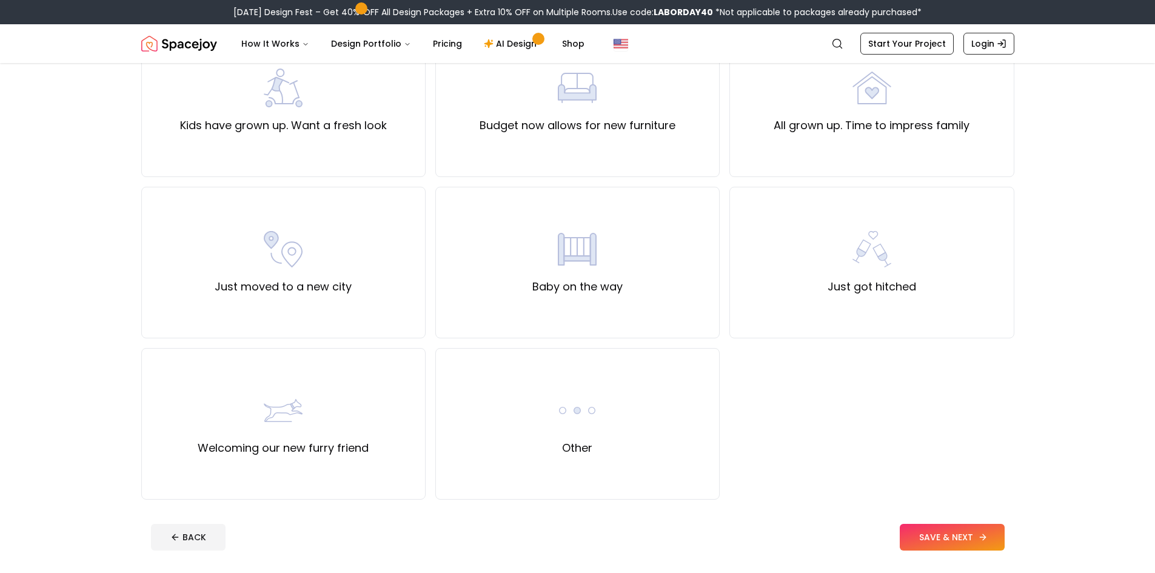
click at [969, 536] on button "SAVE & NEXT" at bounding box center [952, 537] width 105 height 27
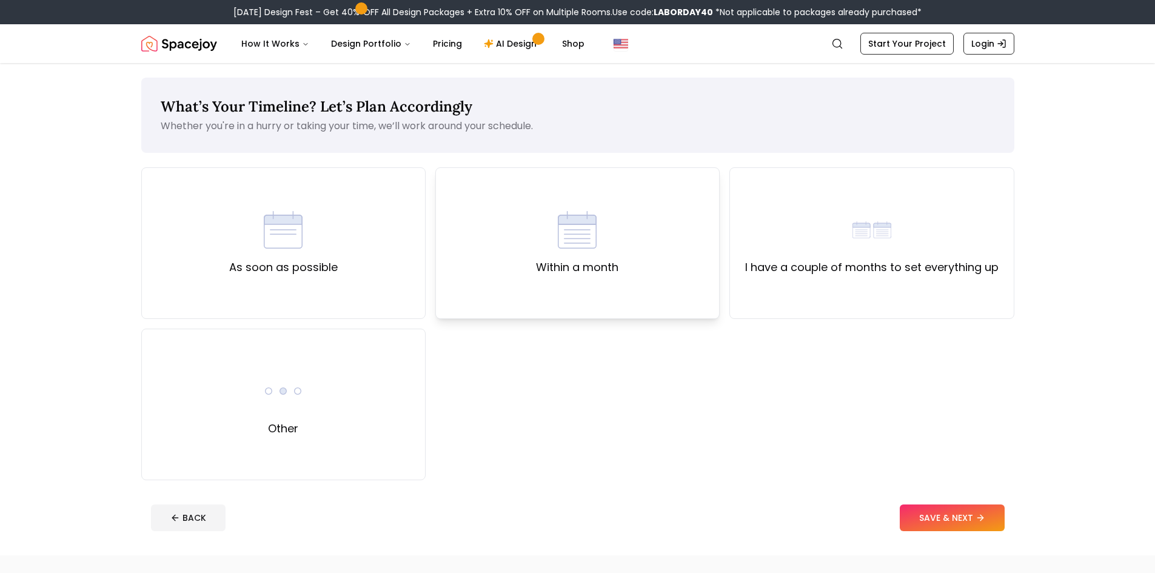
click at [535, 241] on div "Within a month" at bounding box center [577, 243] width 284 height 152
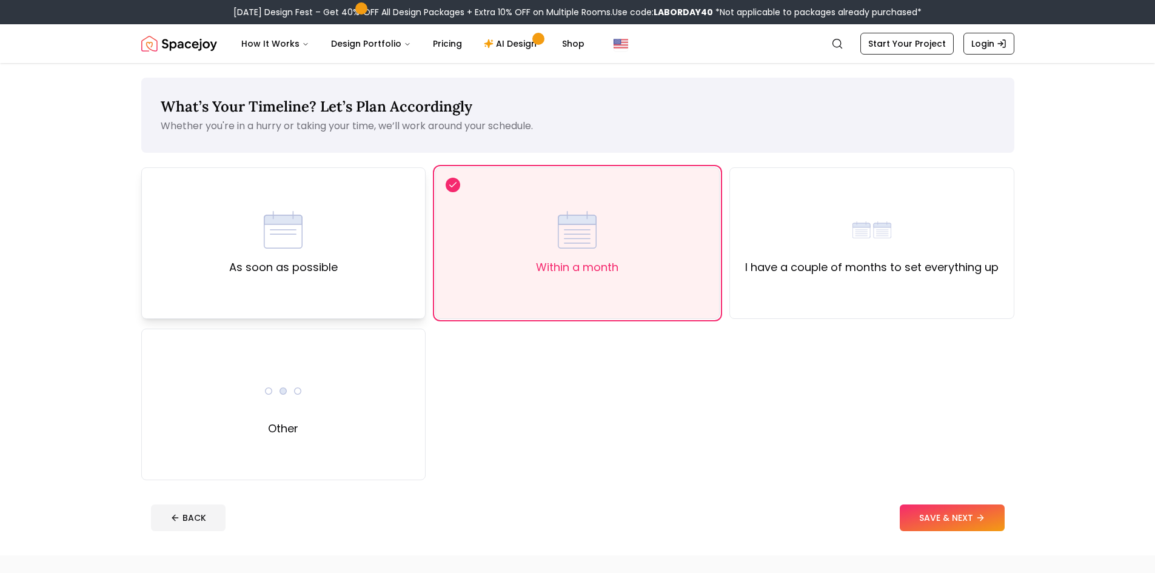
click at [310, 214] on div "As soon as possible" at bounding box center [283, 242] width 109 height 65
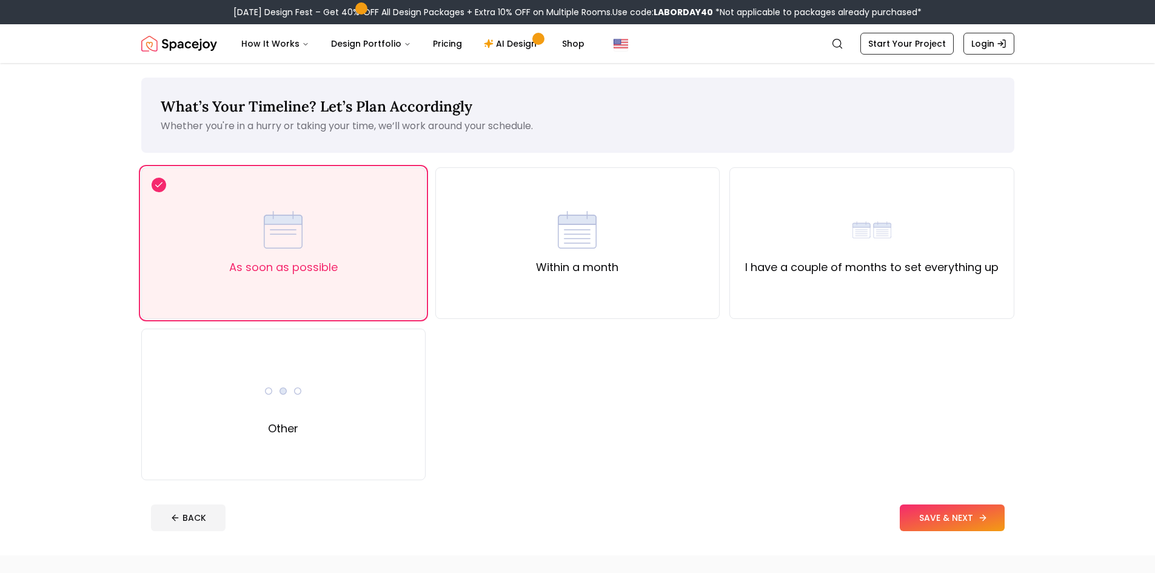
click at [959, 524] on button "SAVE & NEXT" at bounding box center [952, 517] width 105 height 27
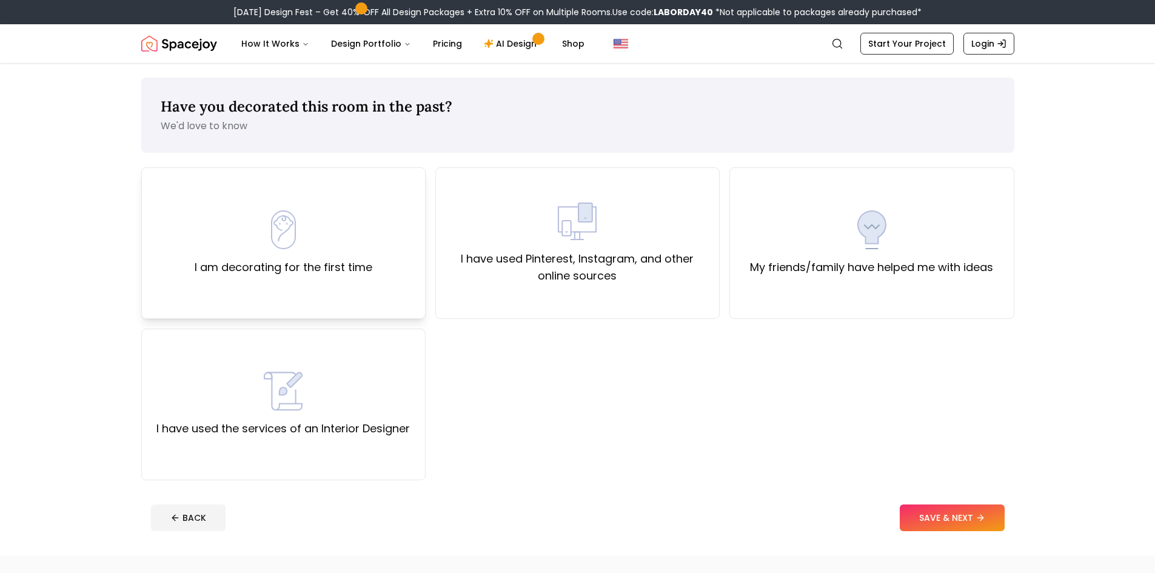
click at [275, 225] on img at bounding box center [283, 229] width 39 height 39
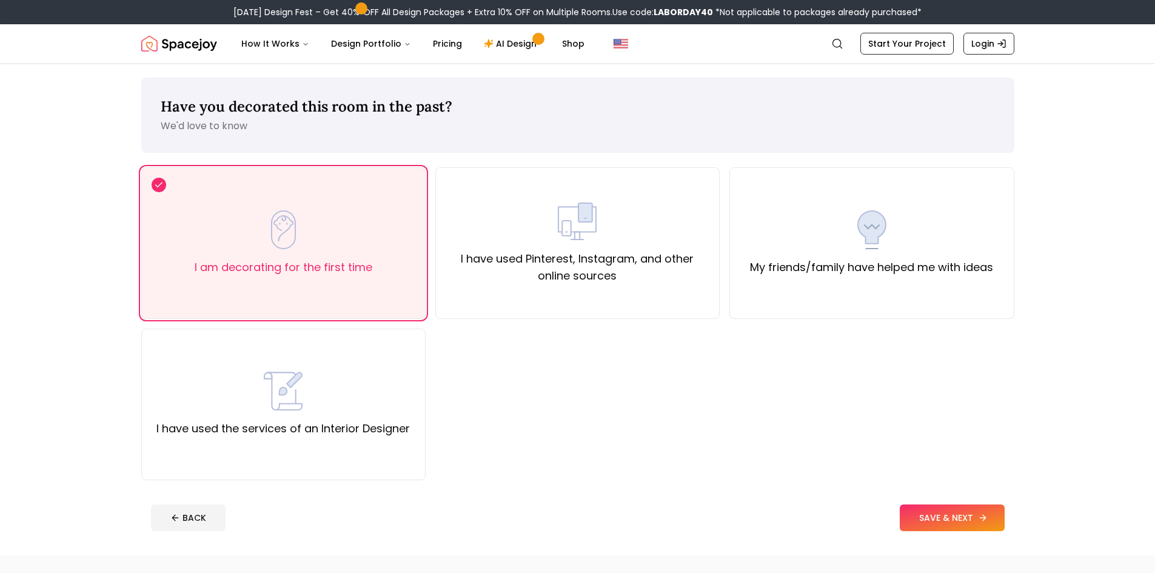
click at [940, 515] on button "SAVE & NEXT" at bounding box center [952, 517] width 105 height 27
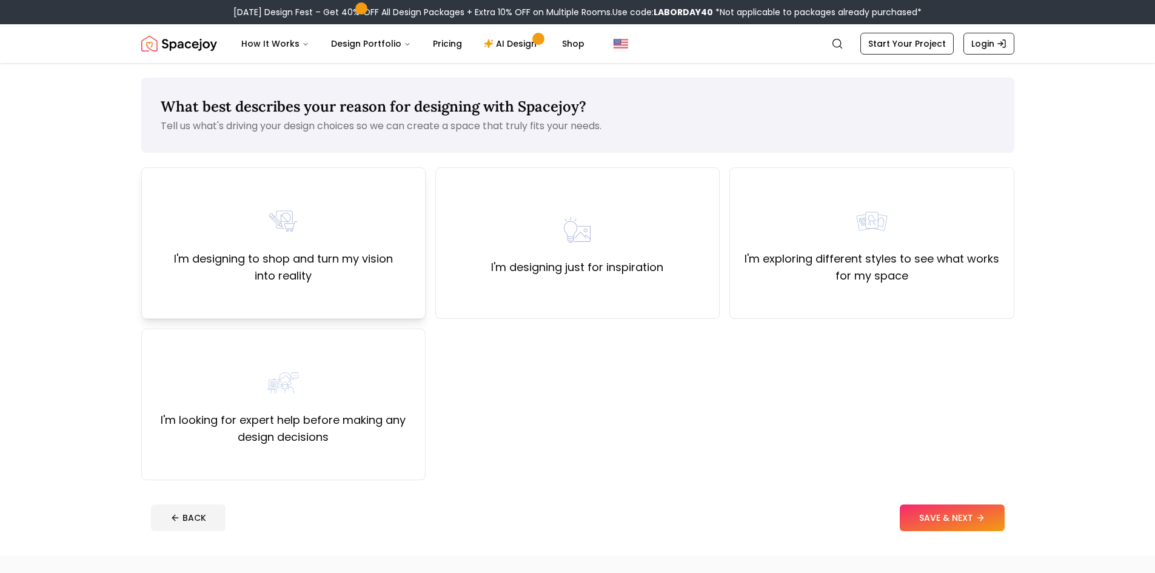
click at [361, 262] on label "I'm designing to shop and turn my vision into reality" at bounding box center [284, 267] width 264 height 34
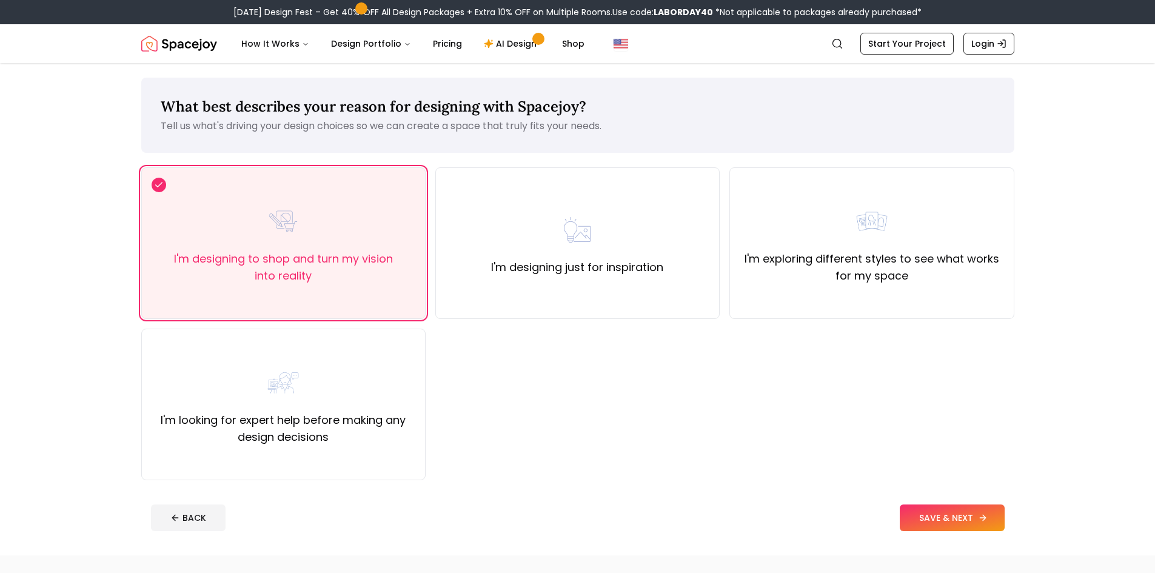
click at [947, 516] on button "SAVE & NEXT" at bounding box center [952, 517] width 105 height 27
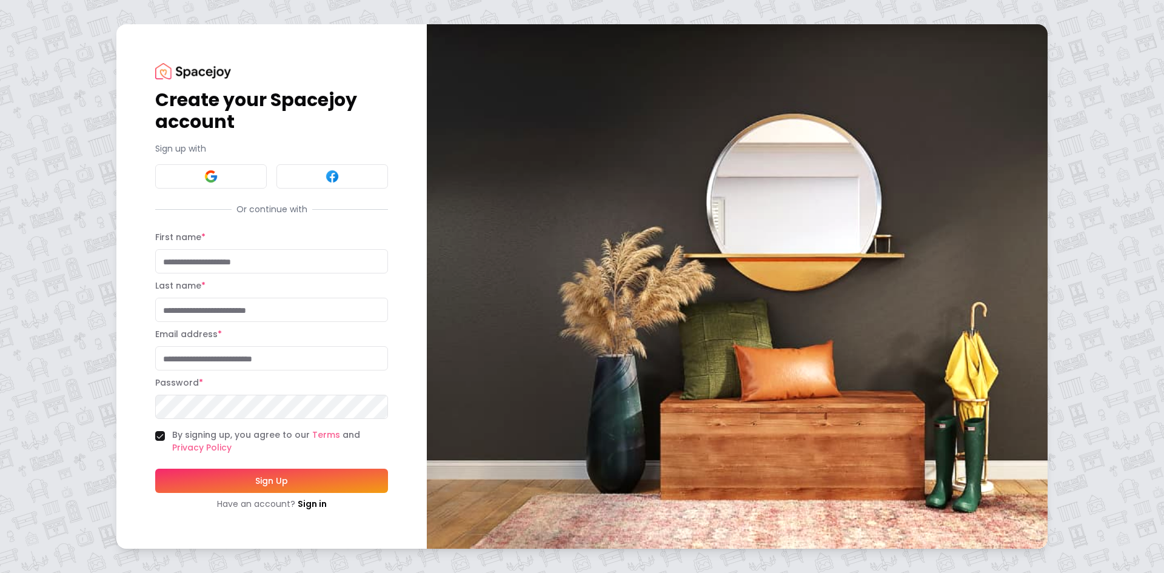
click at [218, 171] on button at bounding box center [211, 176] width 112 height 24
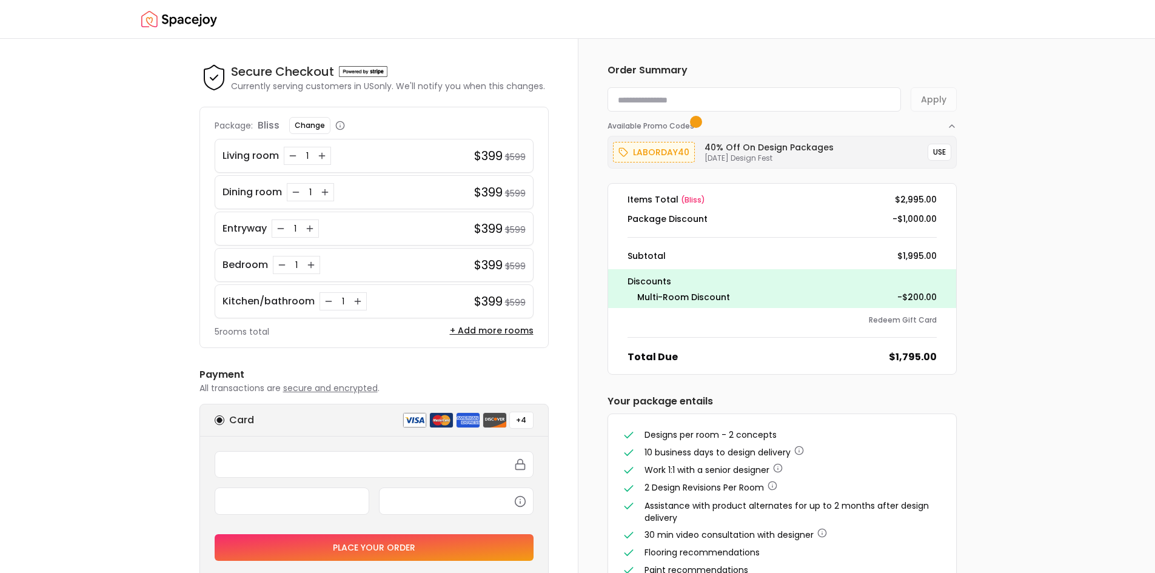
click at [750, 101] on input at bounding box center [753, 99] width 293 height 24
type input "**********"
click at [926, 95] on button "Apply" at bounding box center [934, 99] width 46 height 24
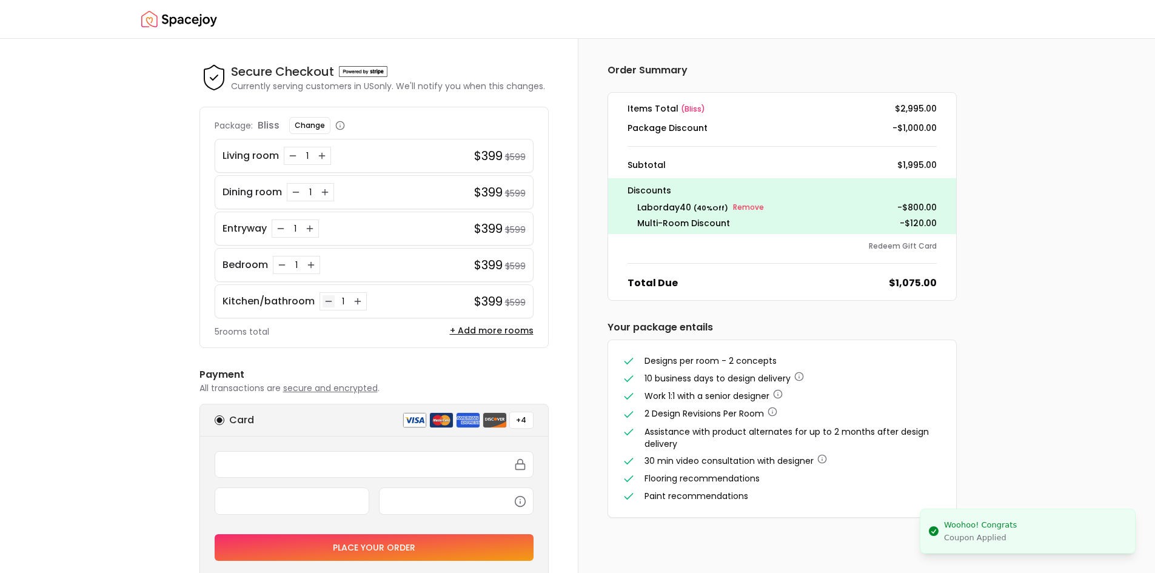
click at [329, 301] on icon "Decrease quantity for Kitchen/bathroom" at bounding box center [329, 301] width 10 height 10
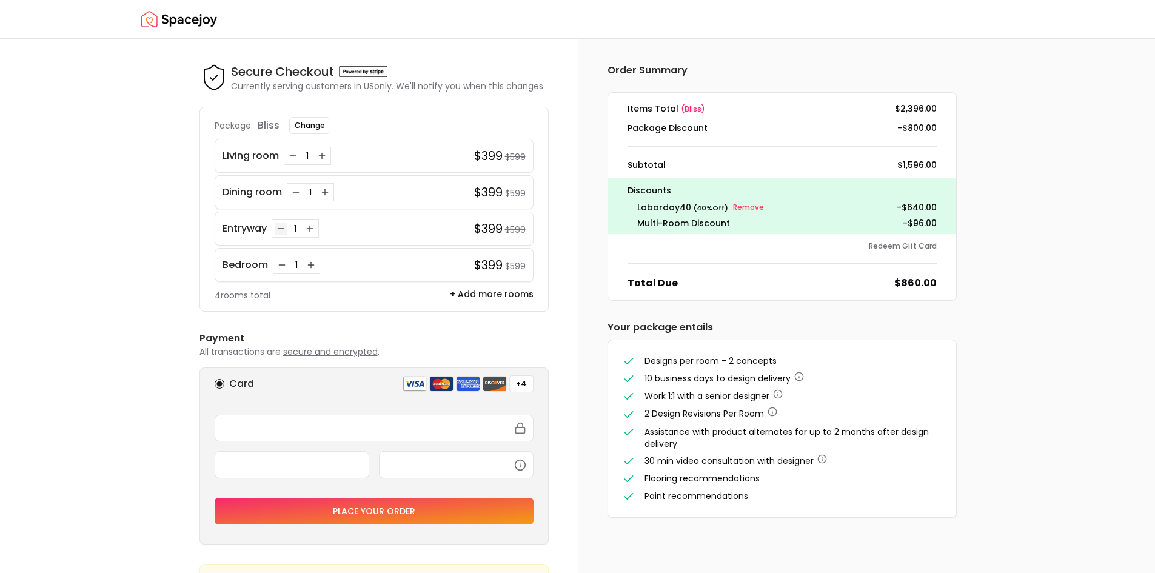
click at [280, 230] on icon "Decrease quantity for Entryway" at bounding box center [281, 229] width 10 height 10
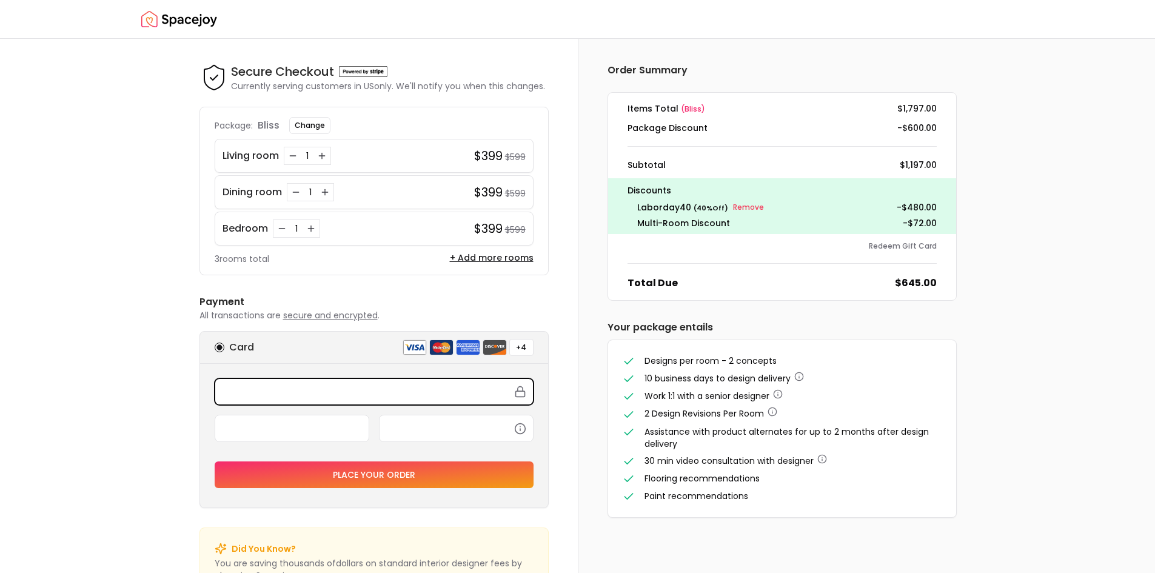
click at [522, 394] on icon at bounding box center [520, 392] width 12 height 12
drag, startPoint x: 362, startPoint y: 386, endPoint x: 288, endPoint y: 384, distance: 74.0
click at [288, 384] on div at bounding box center [374, 391] width 319 height 27
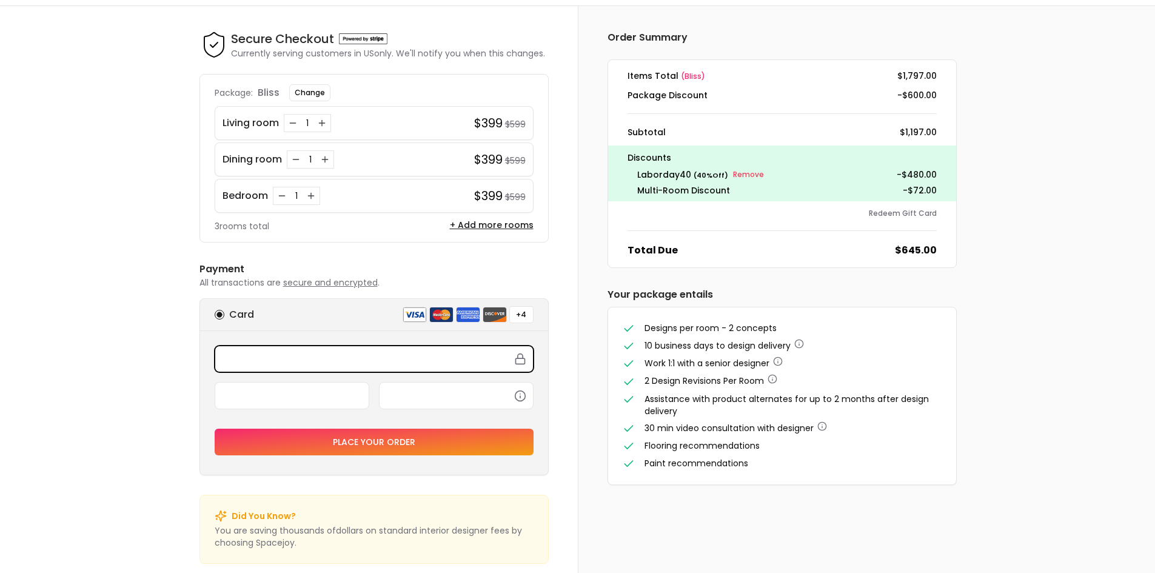
scroll to position [48, 0]
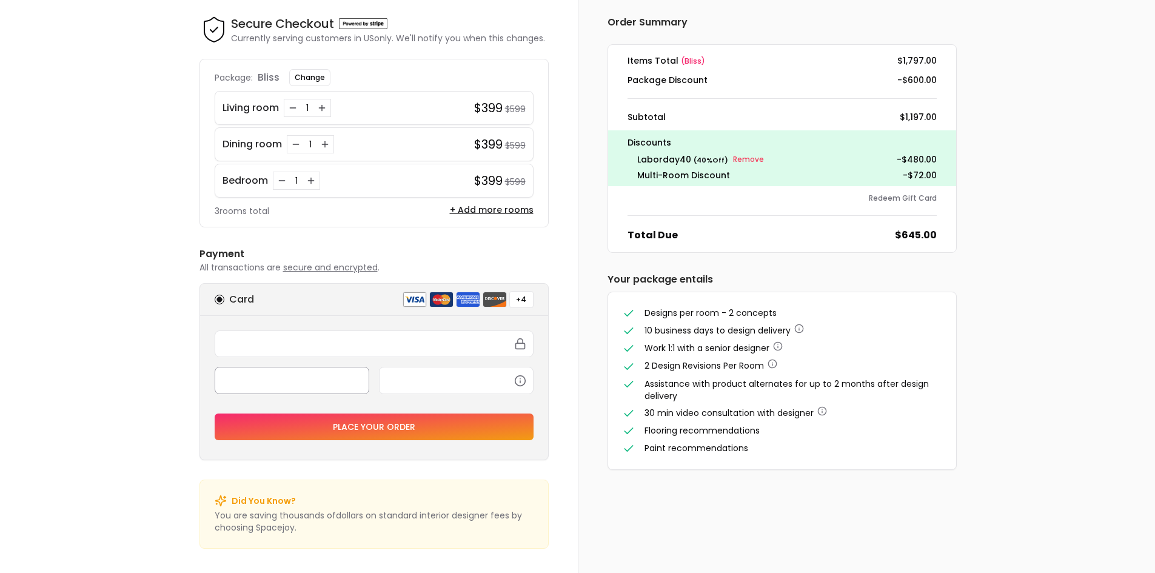
click at [312, 374] on div at bounding box center [292, 380] width 155 height 27
click at [366, 424] on button "Place your order" at bounding box center [374, 426] width 319 height 27
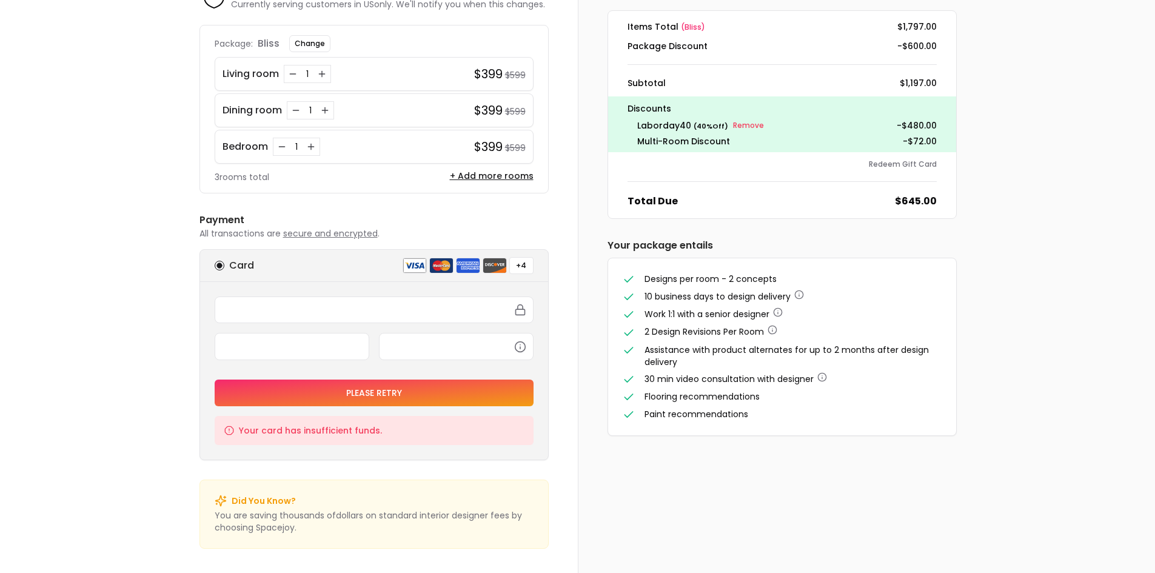
scroll to position [0, 0]
